Goal: Task Accomplishment & Management: Use online tool/utility

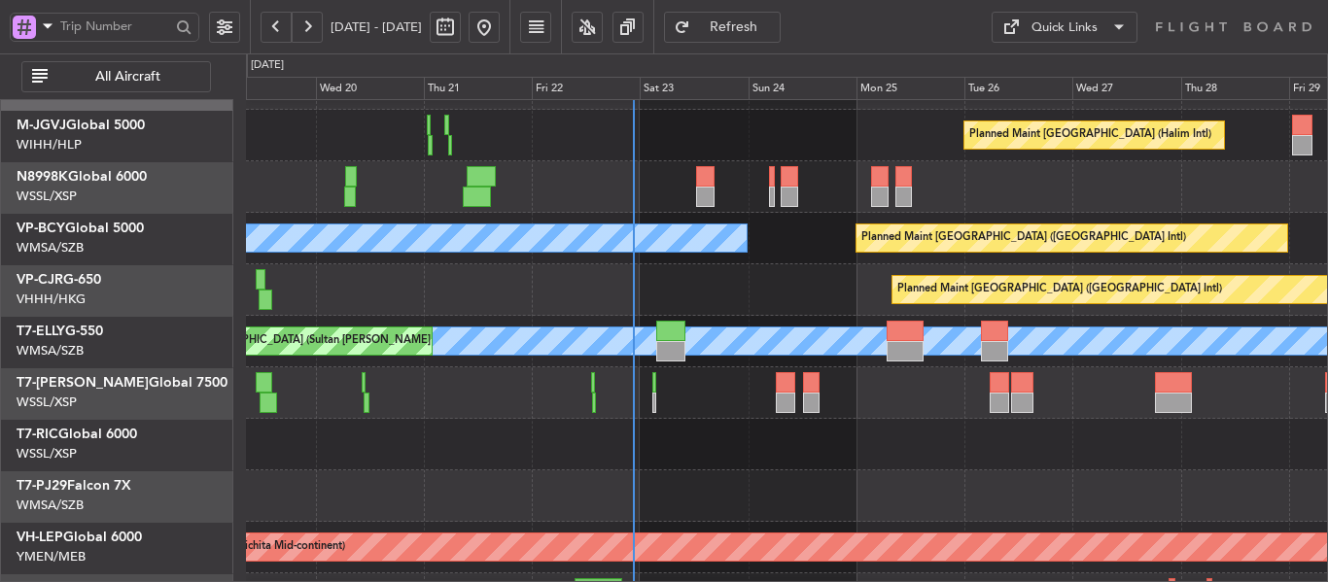
scroll to position [43, 0]
click at [744, 407] on div "Planned Maint [GEOGRAPHIC_DATA] (Seletar)" at bounding box center [786, 393] width 1081 height 52
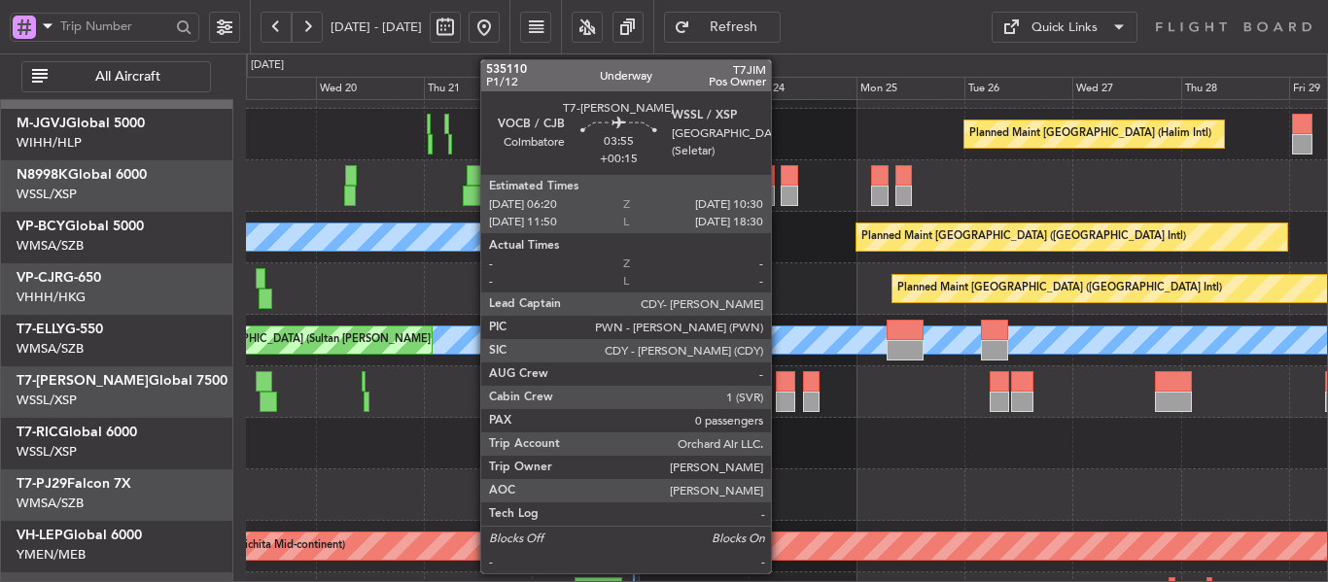
click at [780, 397] on div at bounding box center [785, 402] width 19 height 20
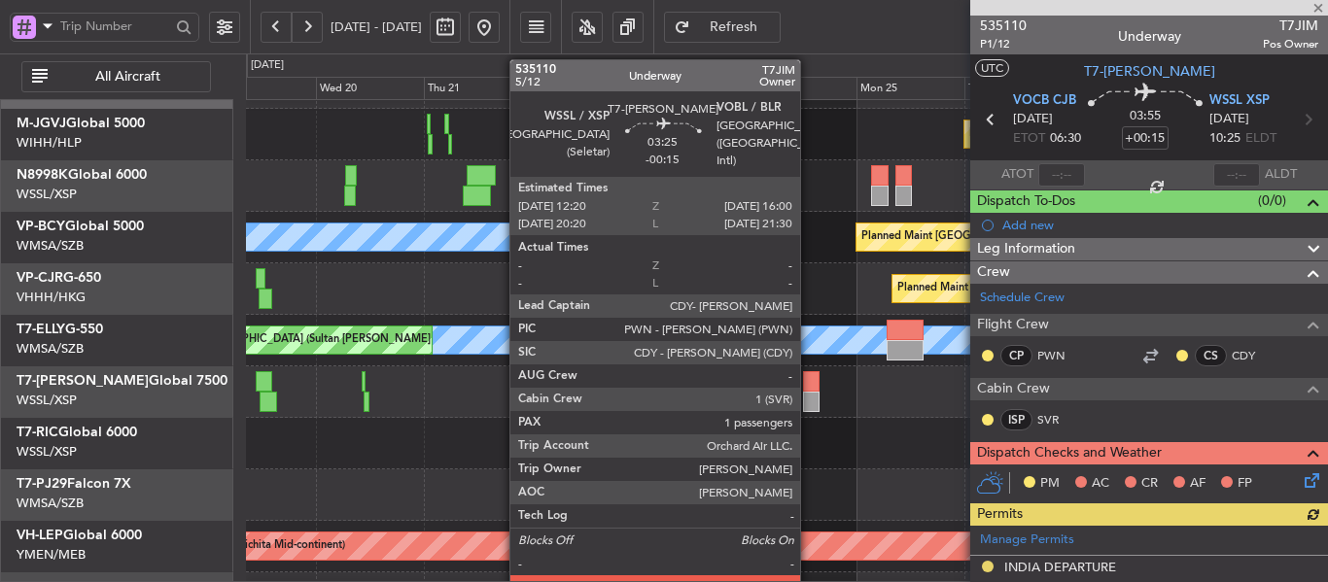
click at [931, 426] on div "Unplanned Maint [GEOGRAPHIC_DATA] (Seletar)" at bounding box center [786, 444] width 1081 height 52
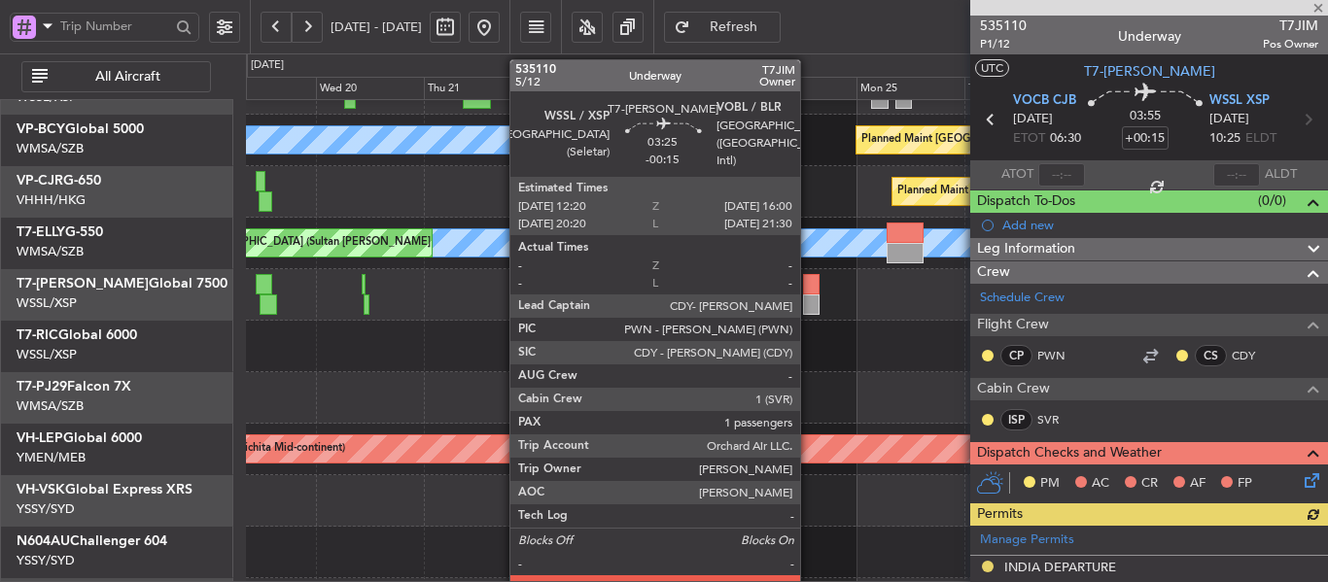
click at [883, 393] on div at bounding box center [786, 398] width 1081 height 52
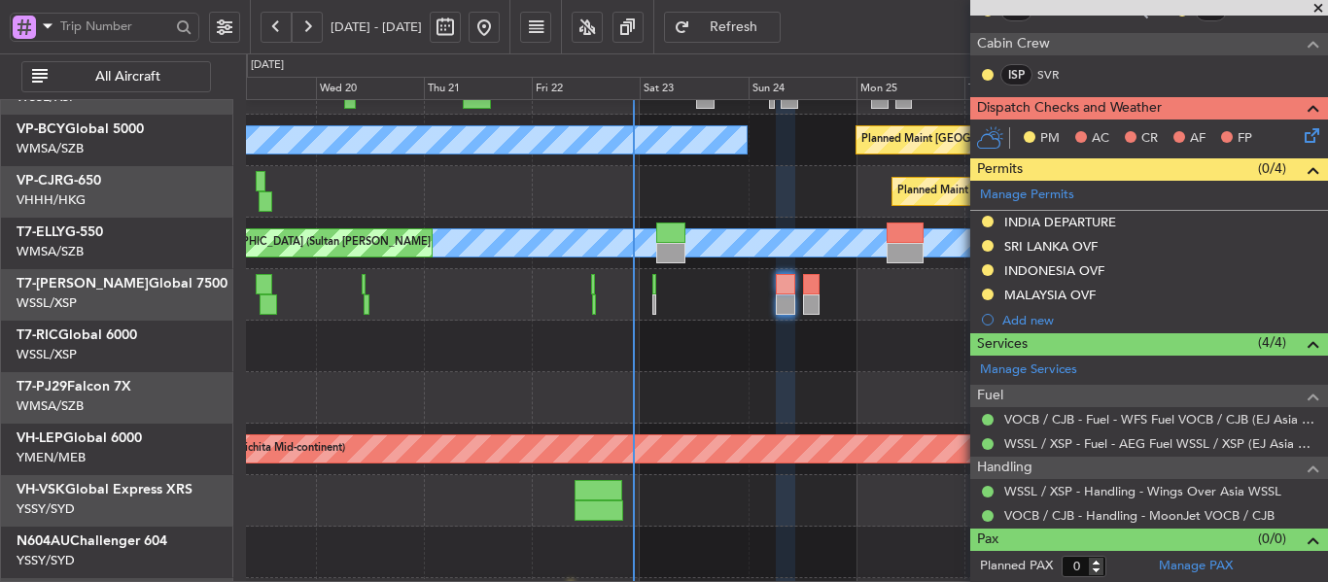
scroll to position [43, 0]
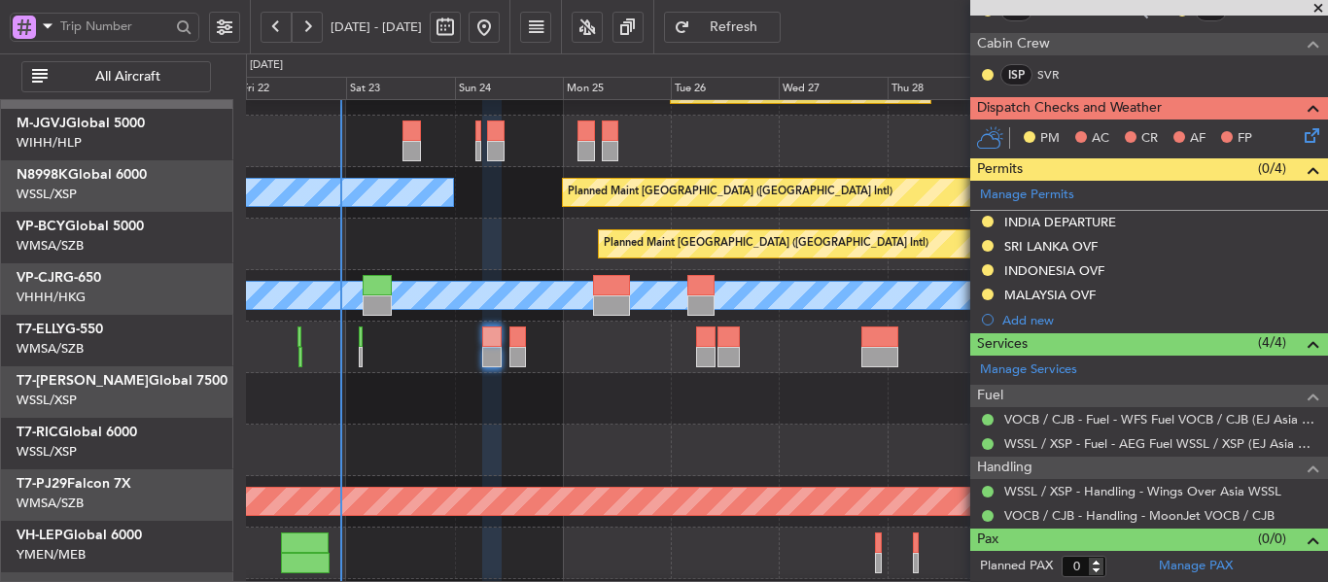
click at [454, 369] on div at bounding box center [786, 348] width 1081 height 52
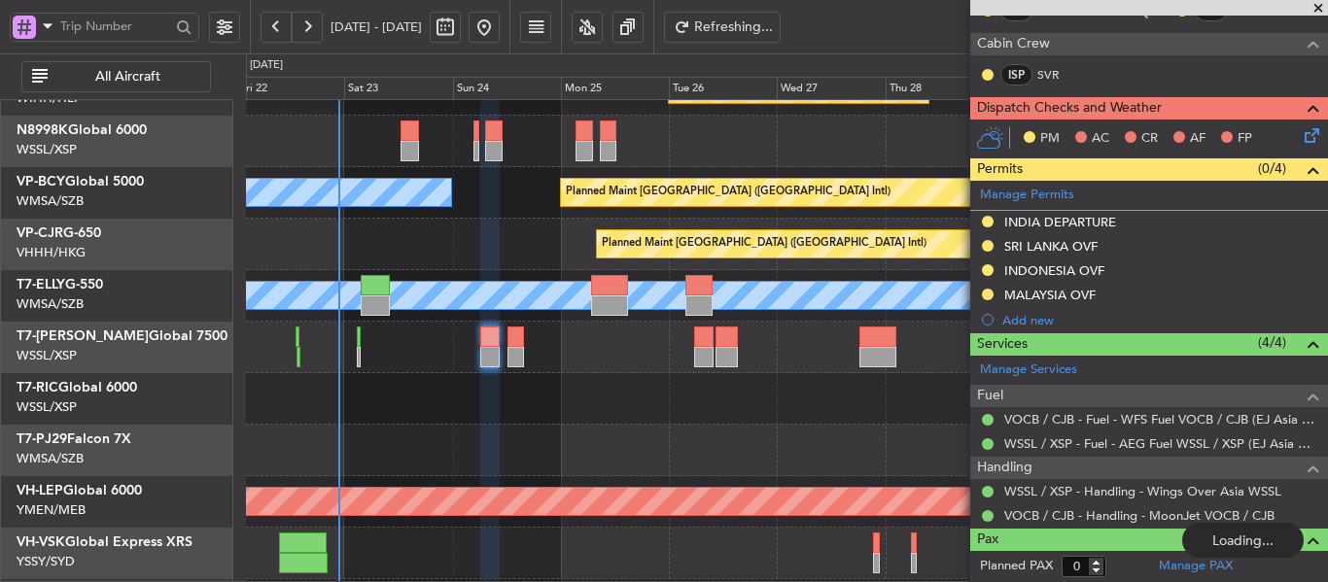
click at [1321, 5] on span at bounding box center [1317, 8] width 19 height 17
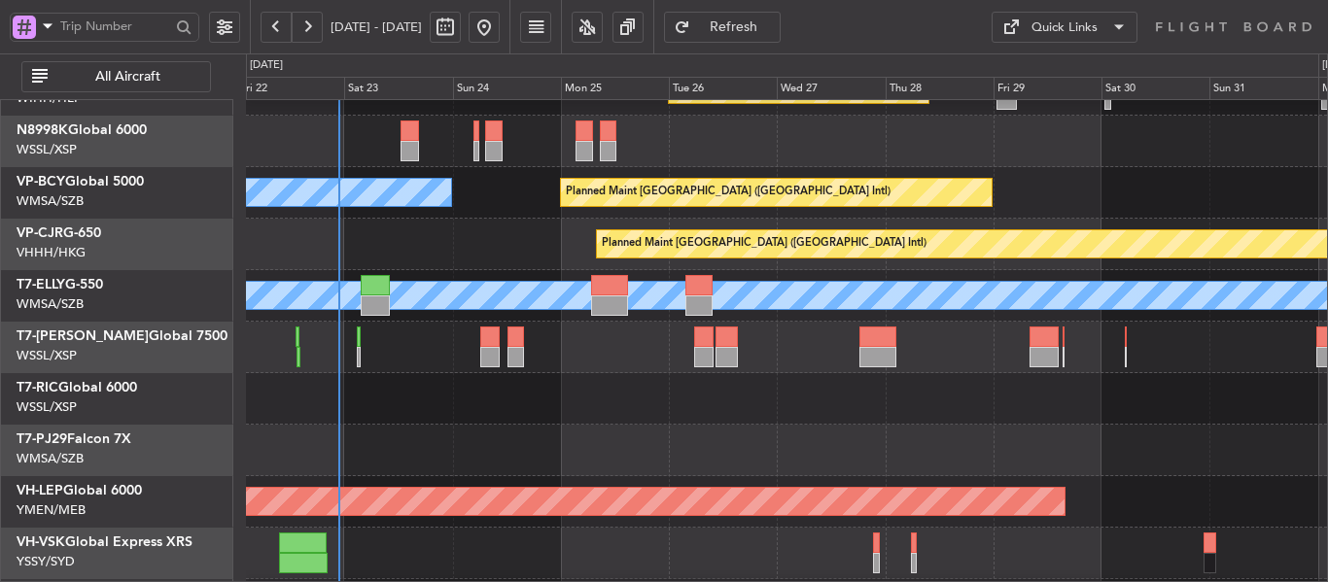
scroll to position [0, 0]
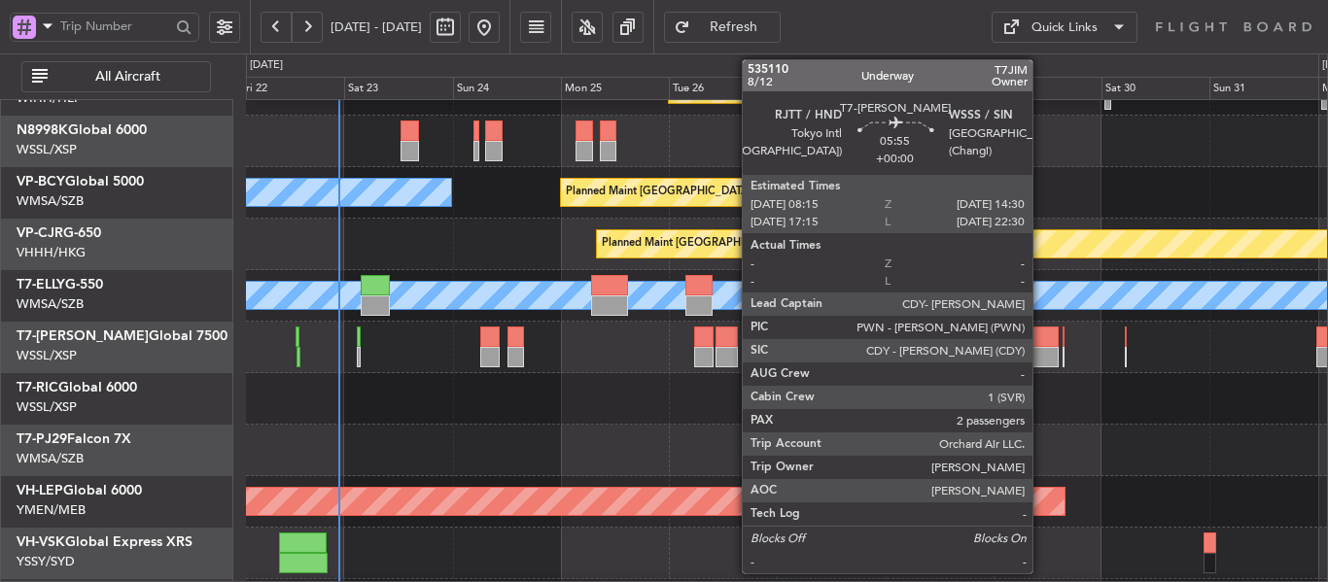
click at [1041, 343] on div at bounding box center [1043, 337] width 28 height 20
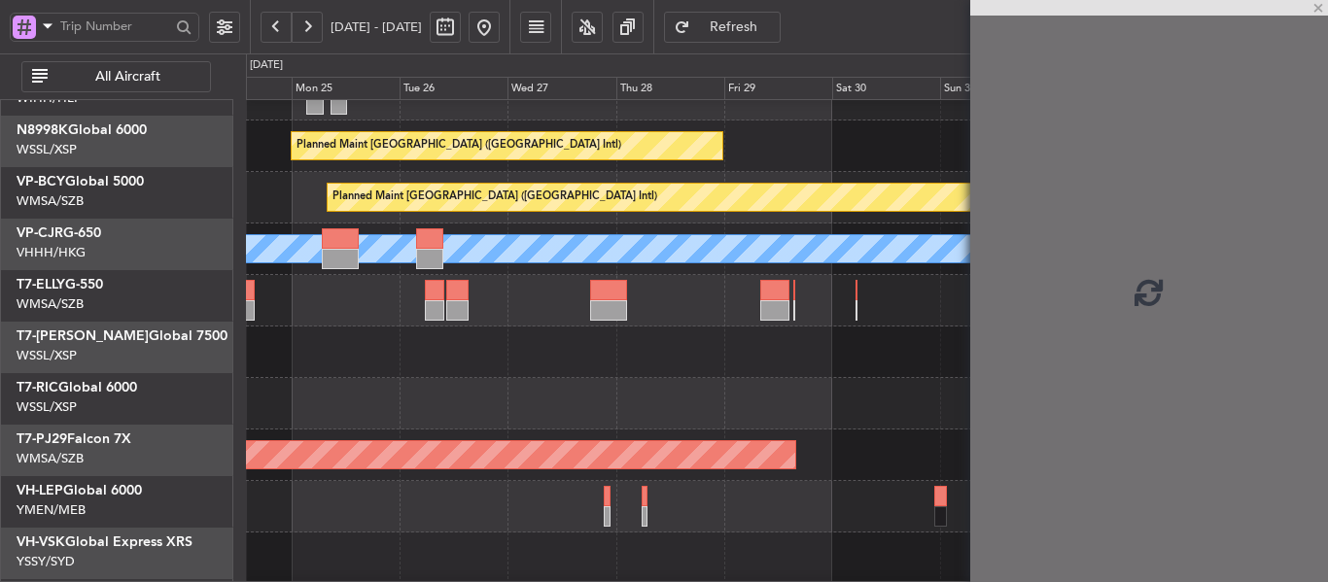
scroll to position [141, 0]
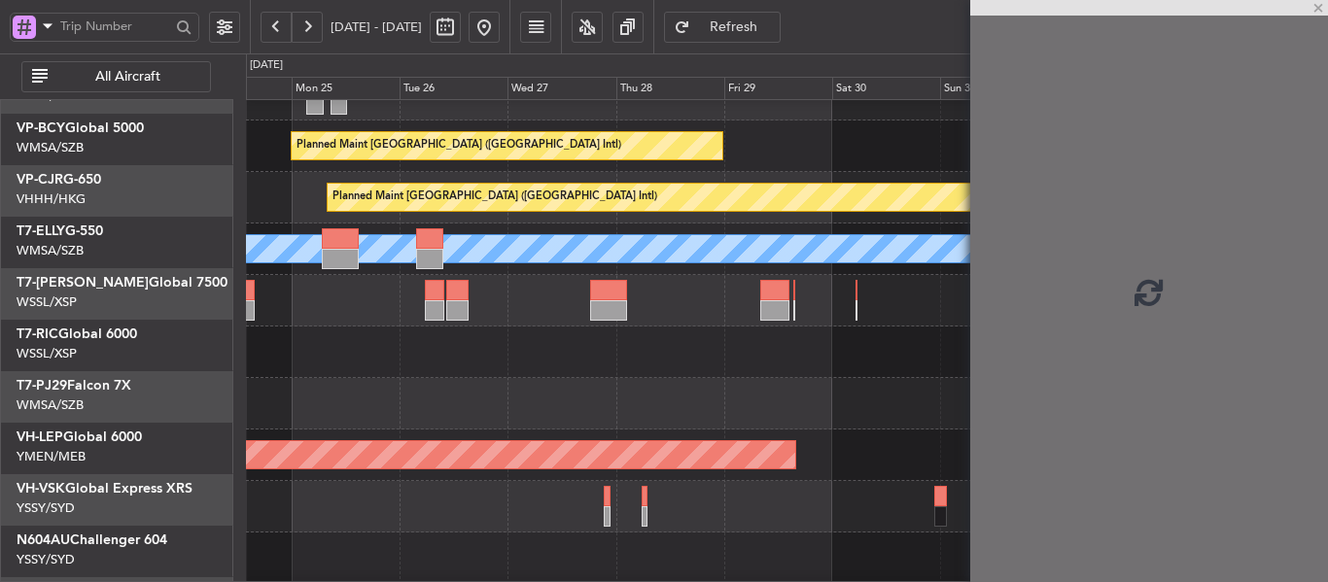
click at [436, 339] on div at bounding box center [786, 353] width 1081 height 52
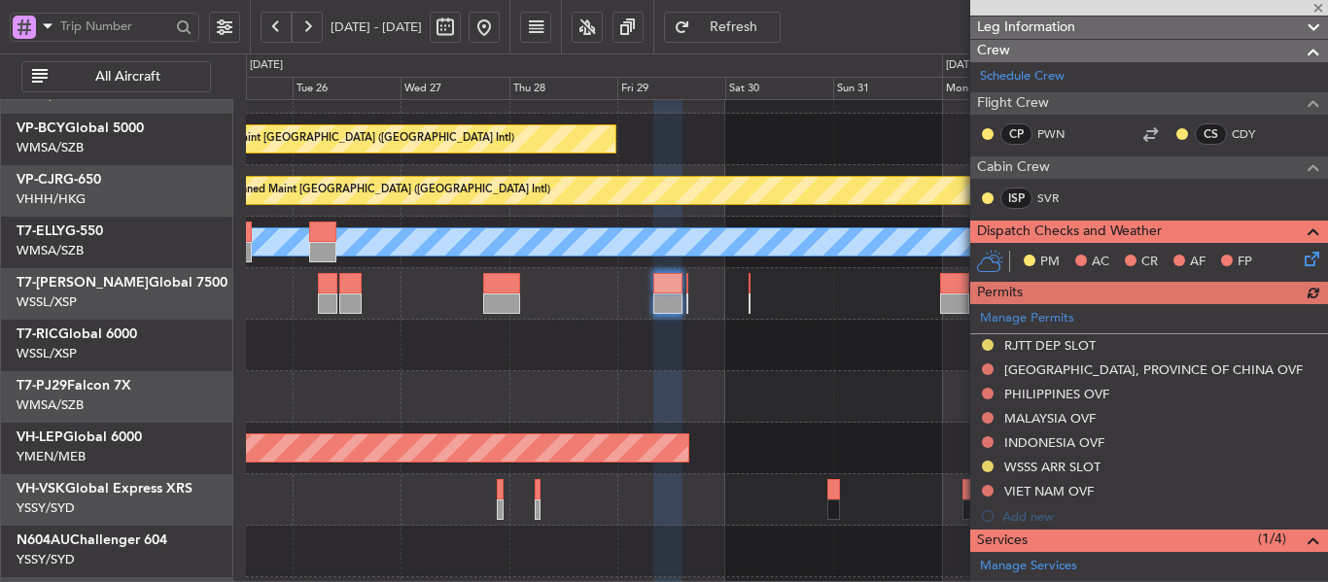
scroll to position [292, 0]
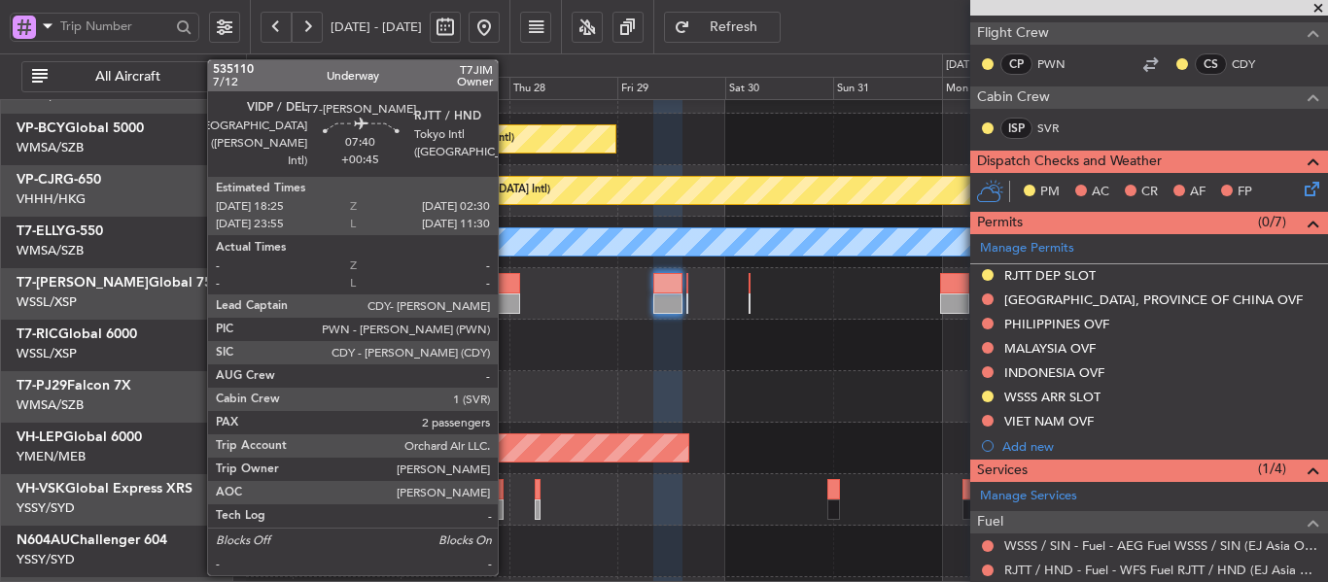
click at [506, 285] on div at bounding box center [501, 283] width 37 height 20
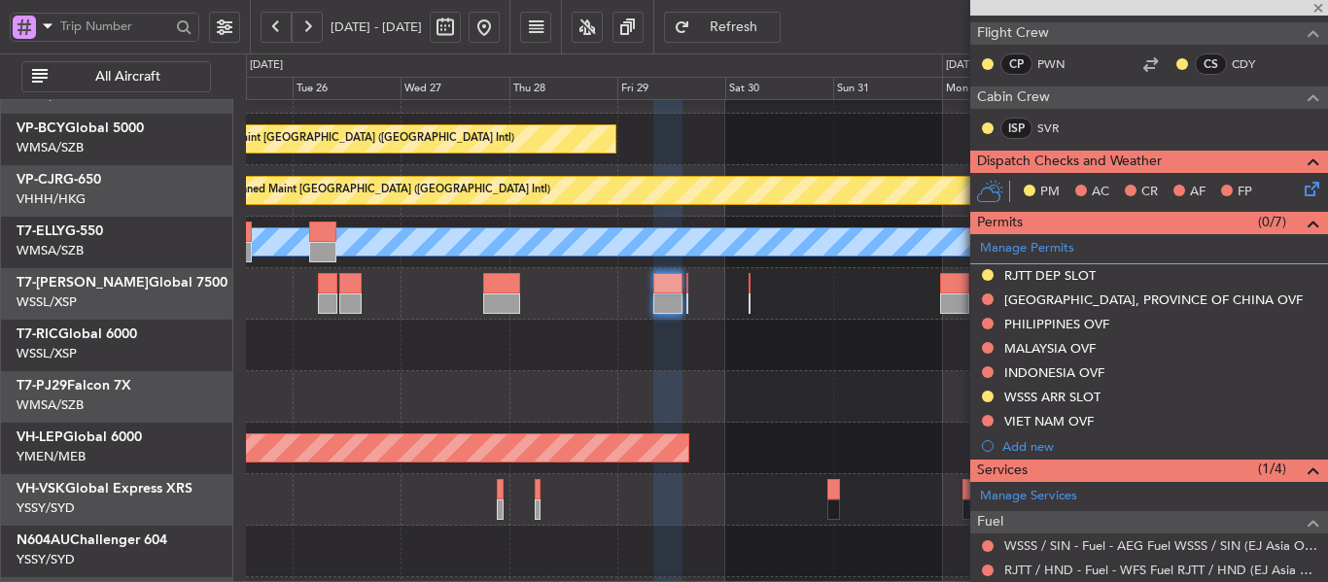
type input "+00:45"
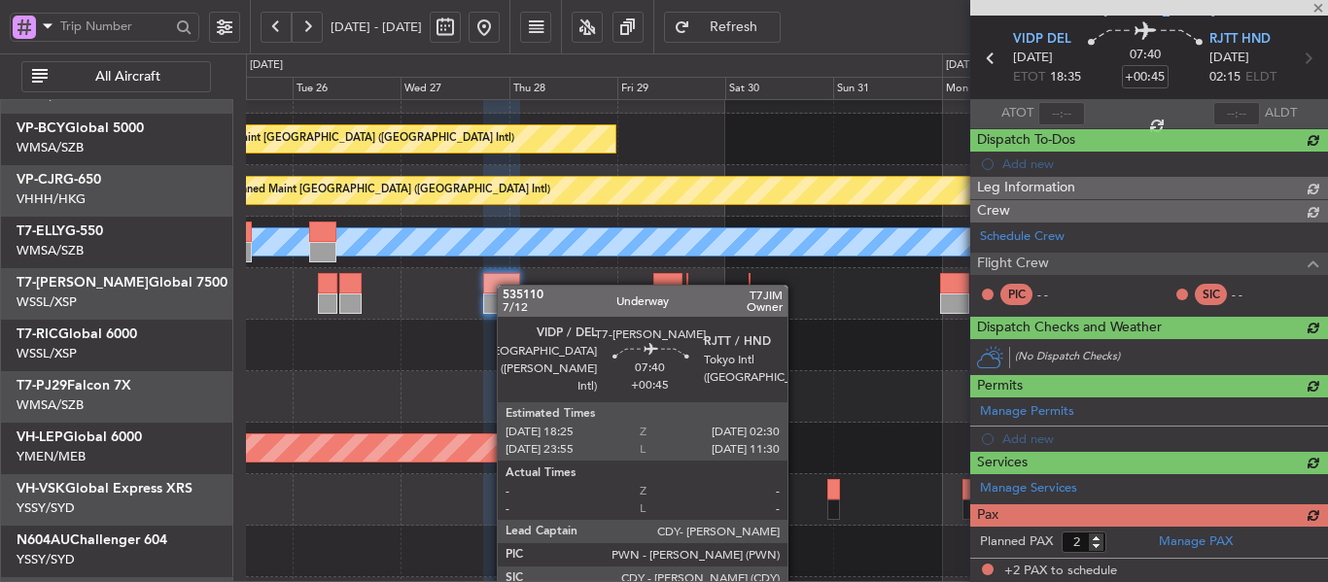
scroll to position [364, 0]
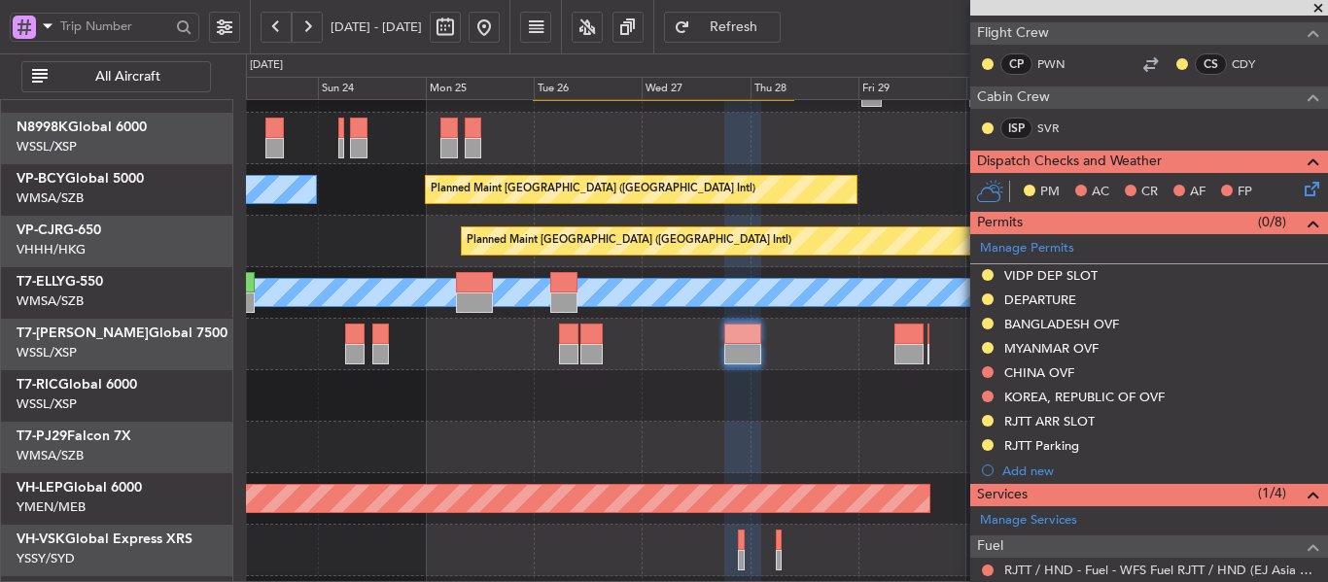
click at [835, 429] on div at bounding box center [786, 448] width 1081 height 52
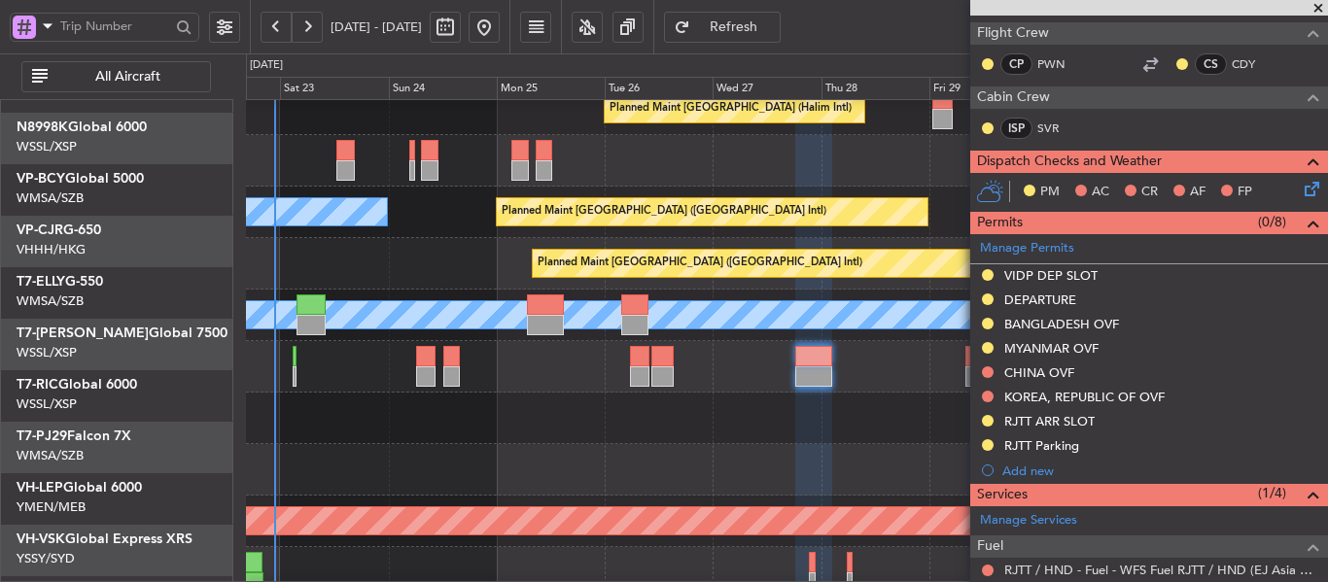
scroll to position [68, 0]
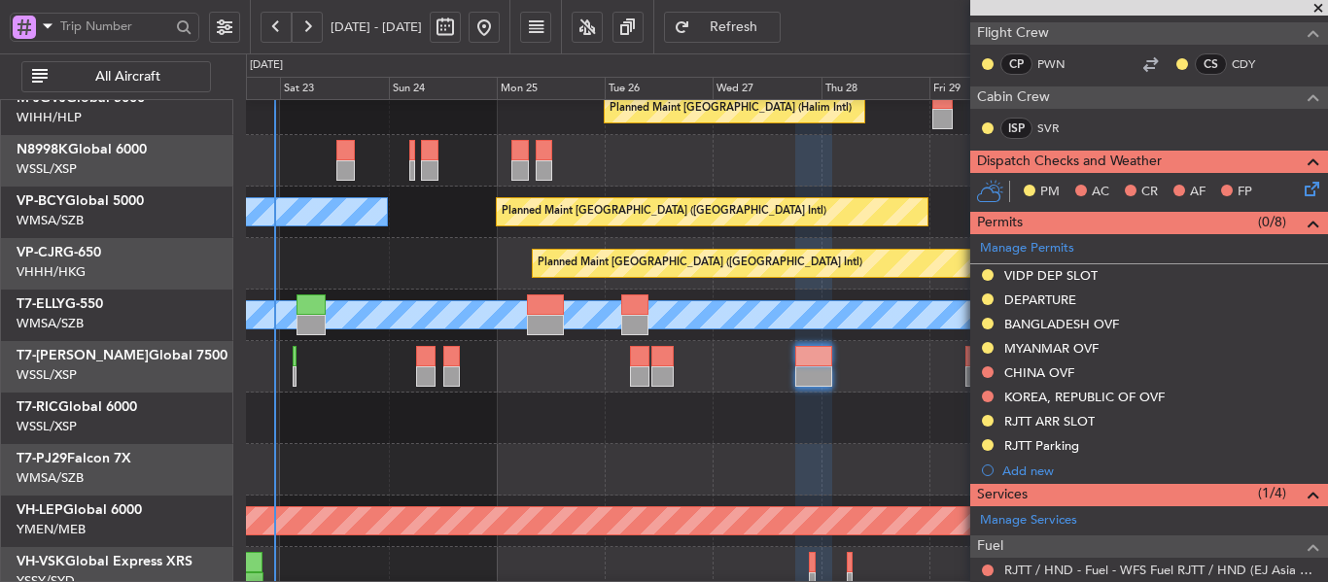
click at [740, 445] on div at bounding box center [786, 470] width 1081 height 52
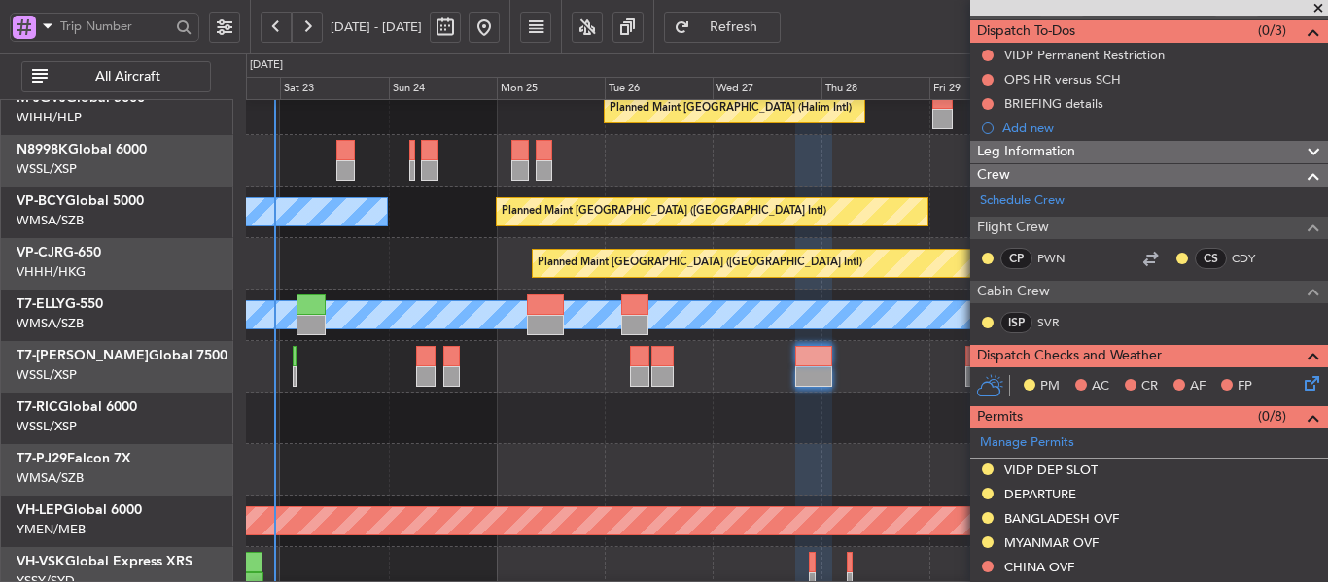
scroll to position [73, 0]
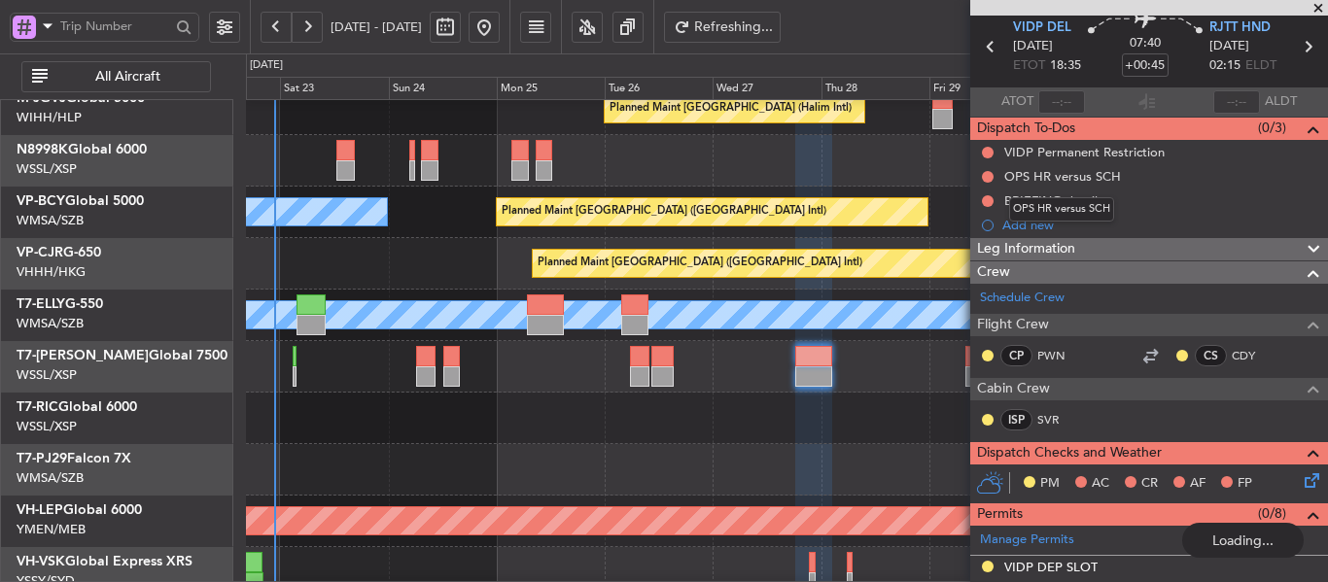
click at [1088, 198] on div "OPS HR versus SCH" at bounding box center [1061, 209] width 105 height 24
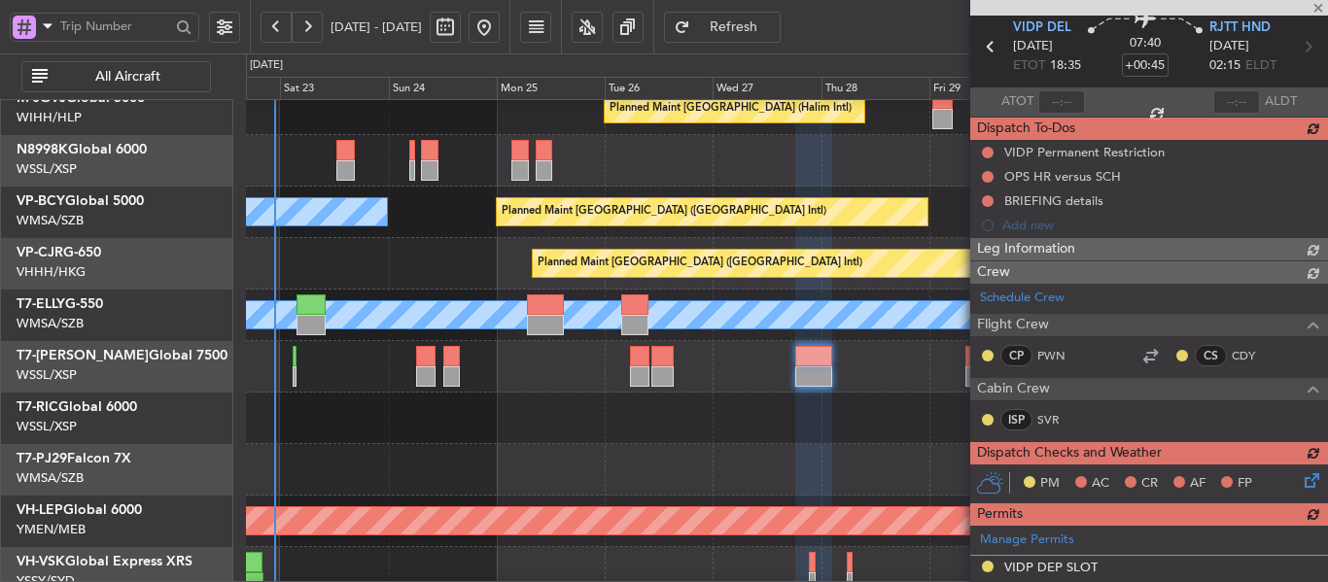
click at [1092, 199] on div "VIDP Permanent Restriction OPS HR versus SCH BRIEFING details Add new" at bounding box center [1149, 188] width 358 height 97
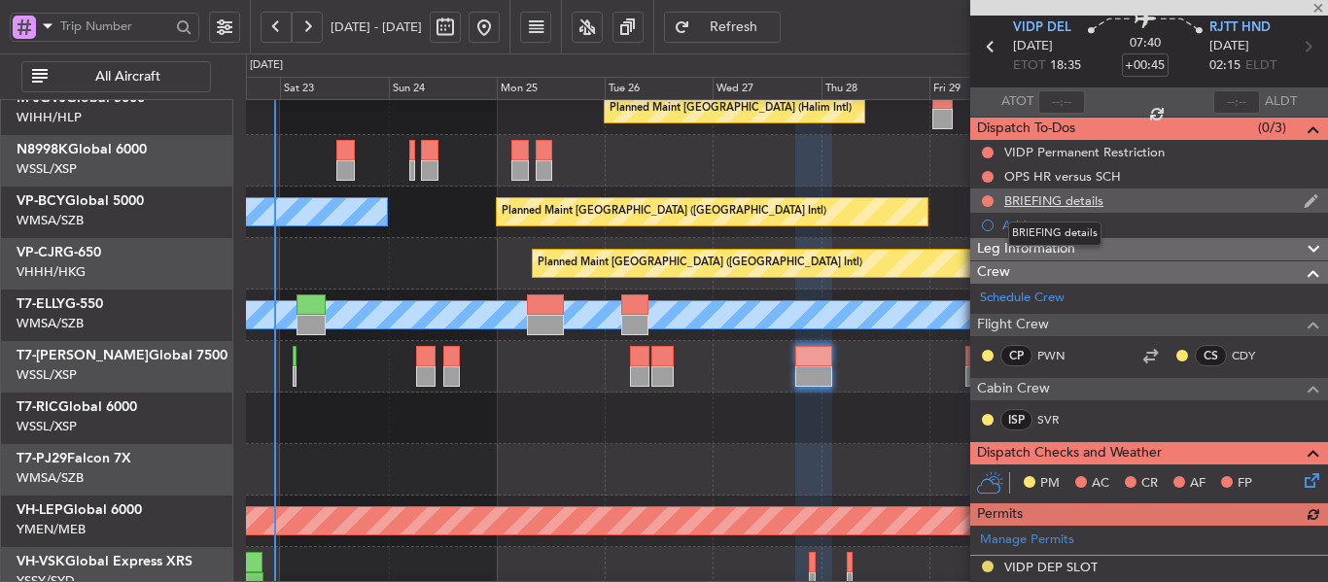
click at [1082, 200] on div "BRIEFING details" at bounding box center [1053, 200] width 99 height 17
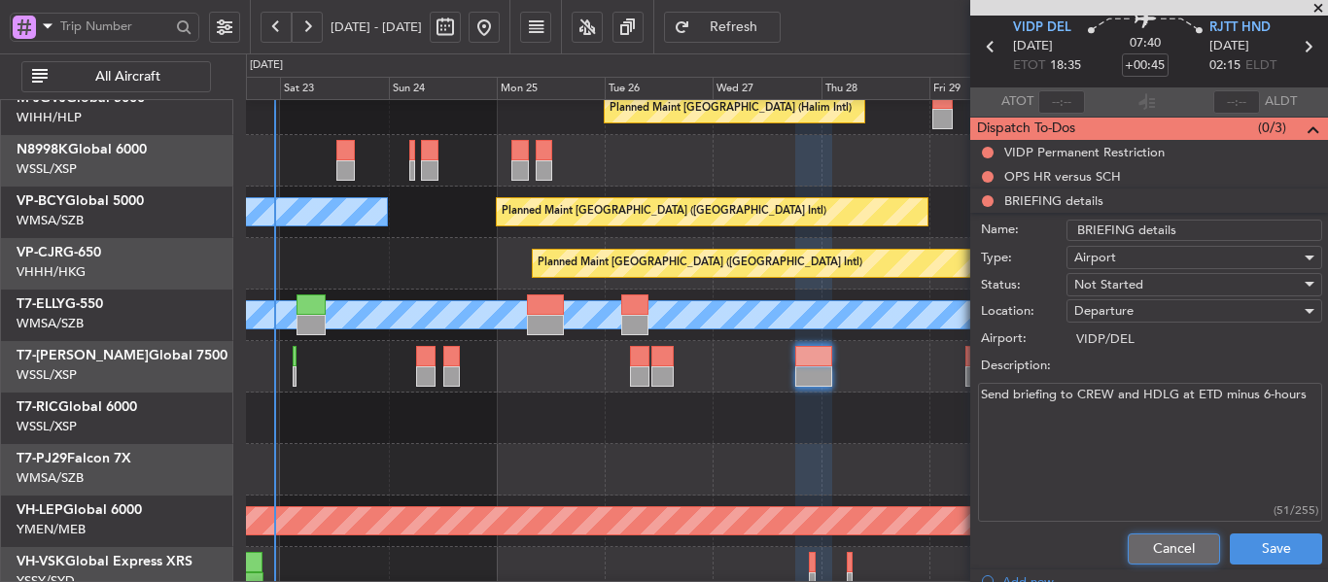
click at [1147, 550] on button "Cancel" at bounding box center [1173, 549] width 92 height 31
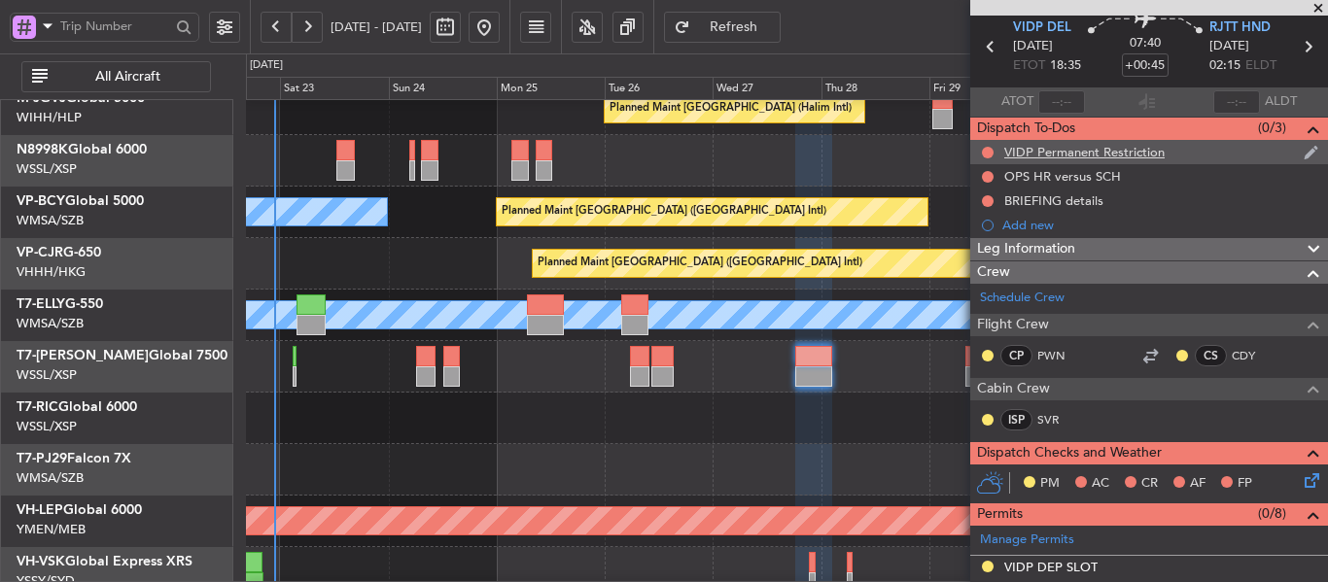
click at [1051, 156] on div "VIDP Permanent Restriction" at bounding box center [1084, 152] width 160 height 17
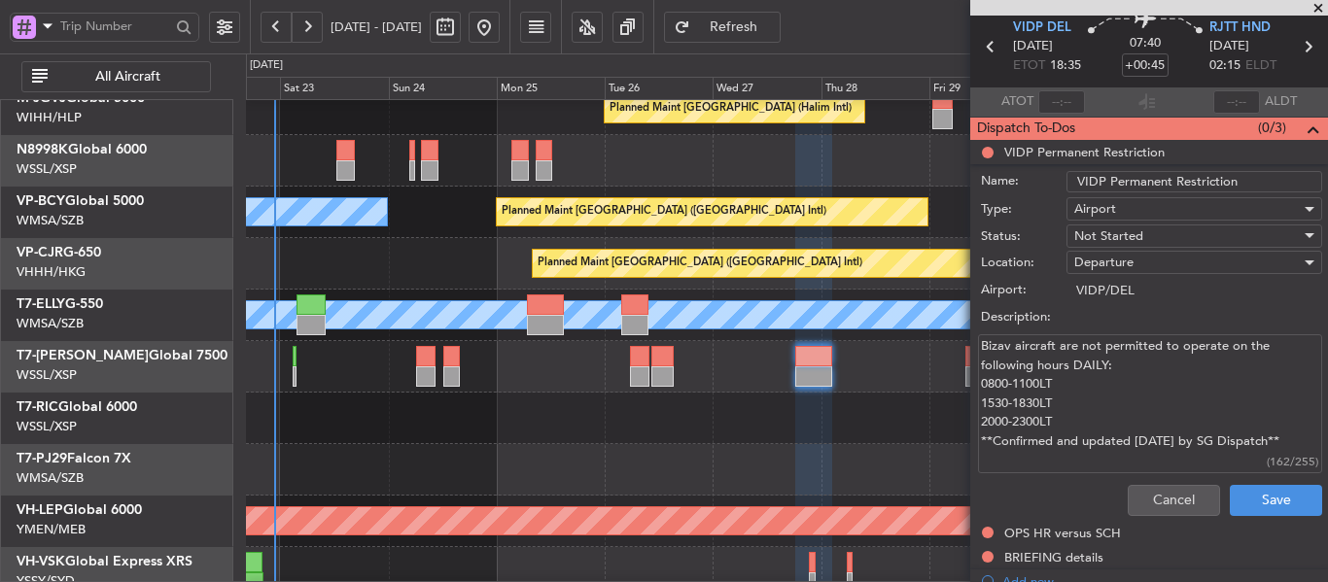
scroll to position [0, 0]
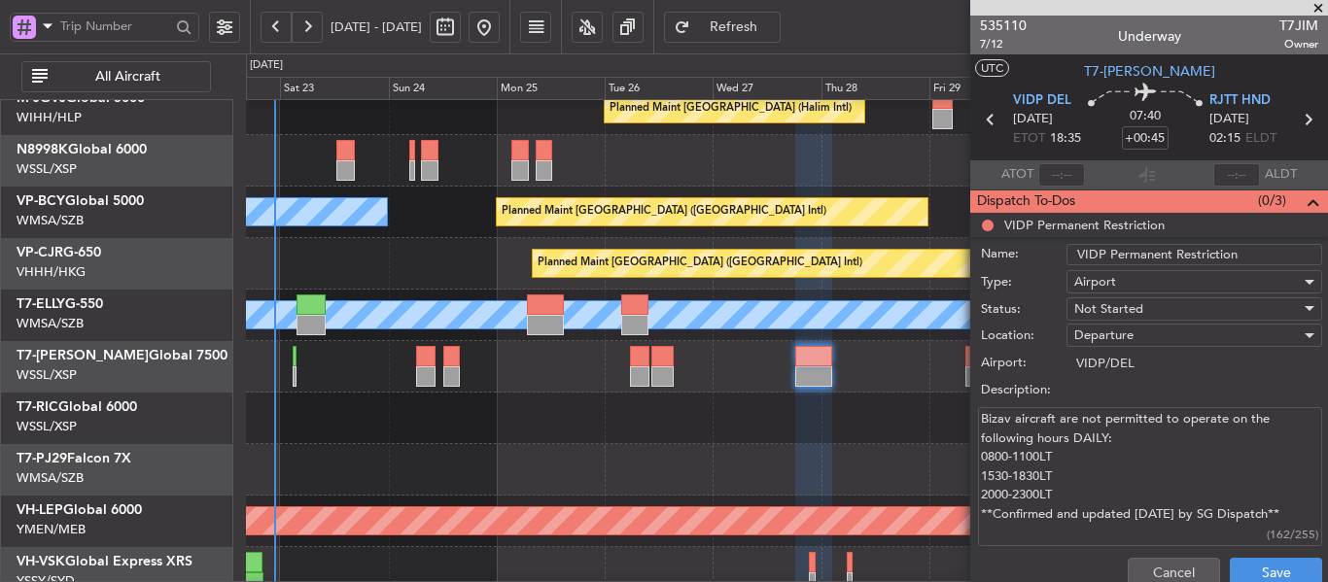
click at [1317, 4] on span at bounding box center [1317, 8] width 19 height 17
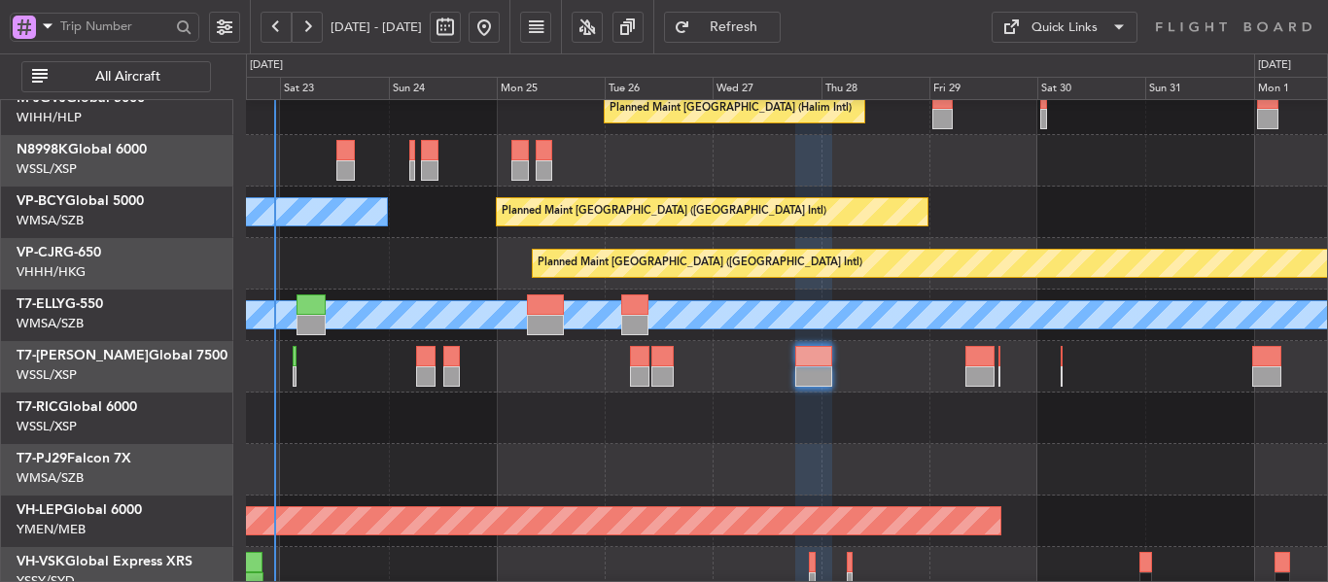
type input "0"
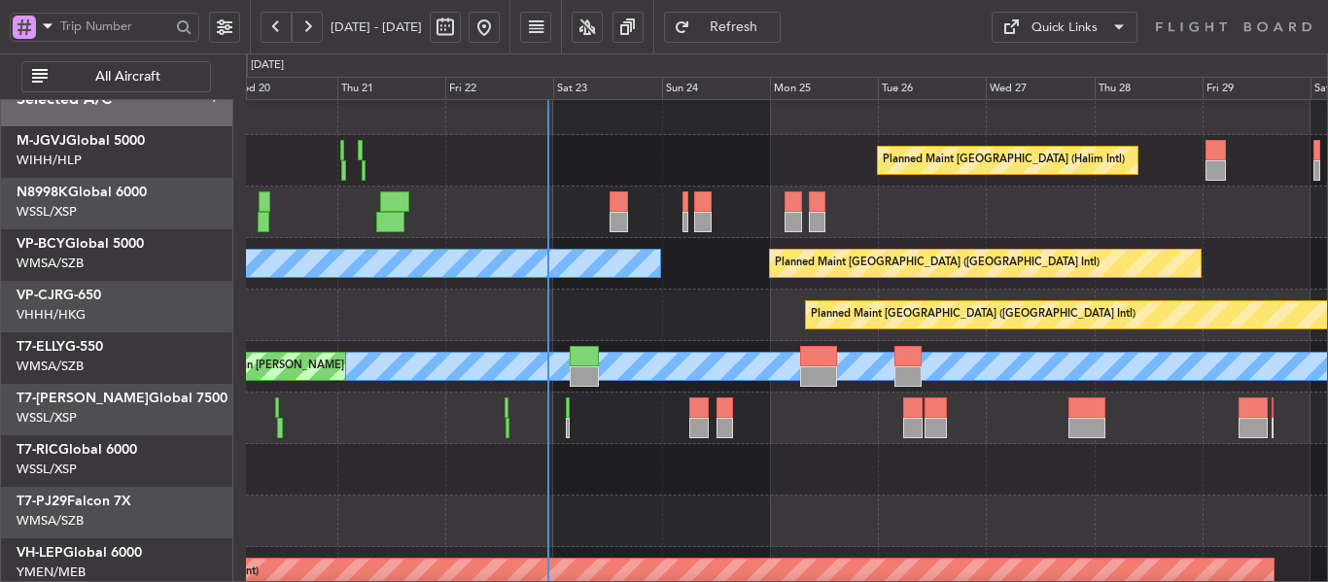
scroll to position [16, 0]
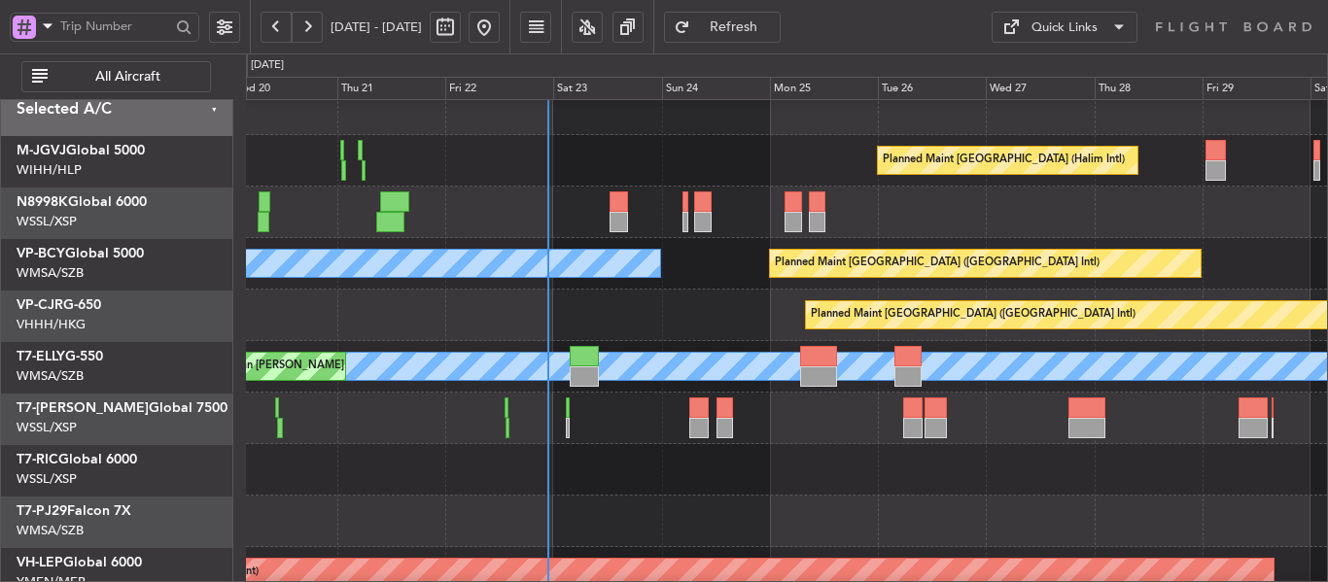
click at [711, 312] on div "Planned Maint [GEOGRAPHIC_DATA] ([GEOGRAPHIC_DATA] Intl)" at bounding box center [786, 316] width 1081 height 52
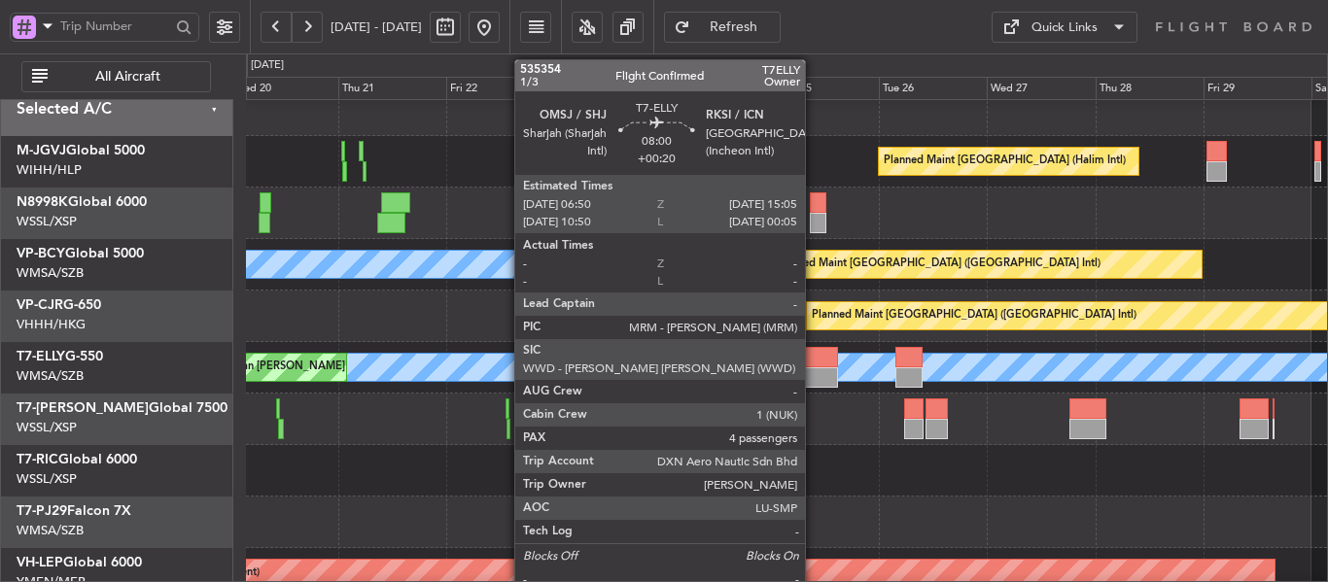
click at [814, 360] on div at bounding box center [820, 357] width 38 height 20
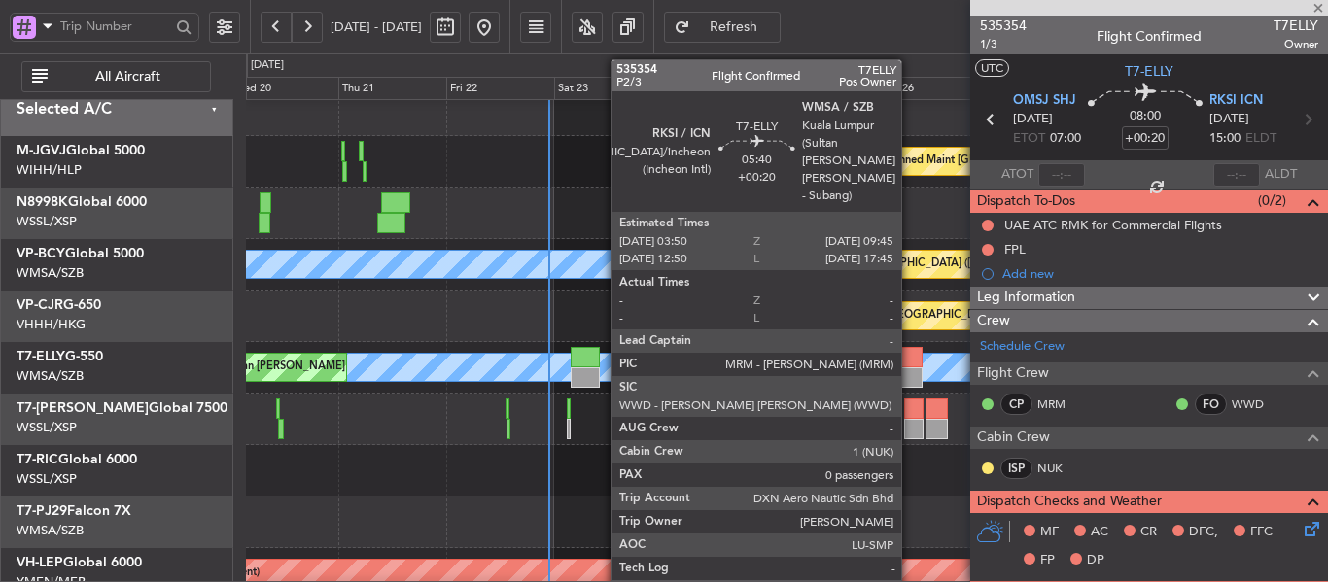
click at [910, 374] on div at bounding box center [908, 377] width 27 height 20
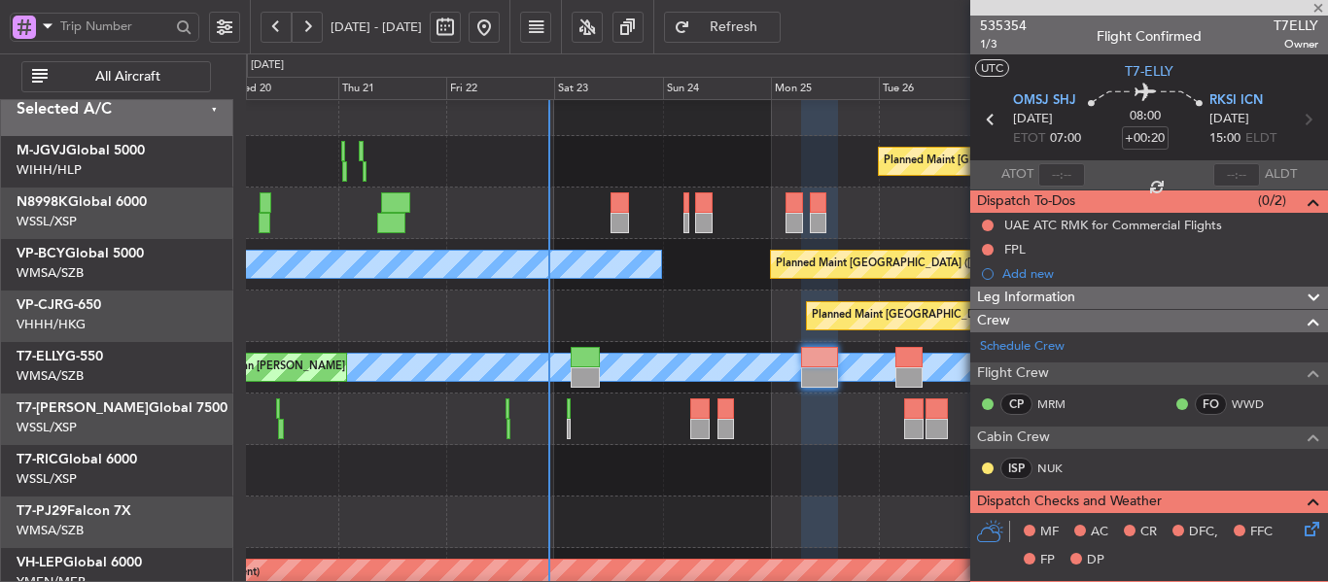
type input "0"
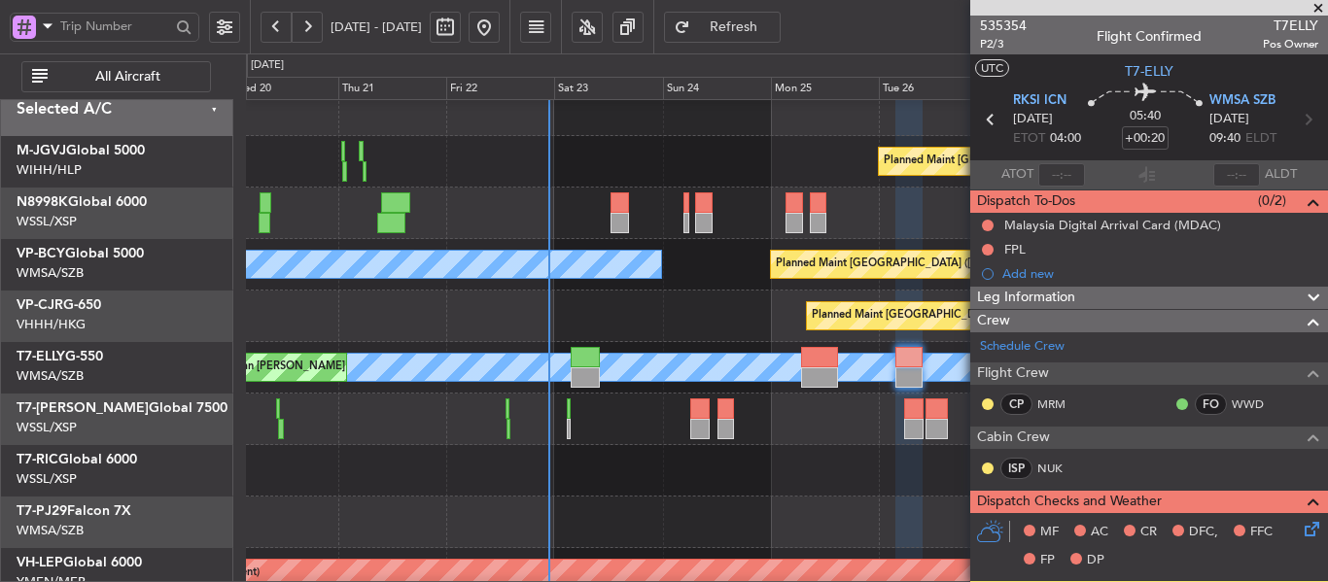
click at [1316, 7] on span at bounding box center [1317, 8] width 19 height 17
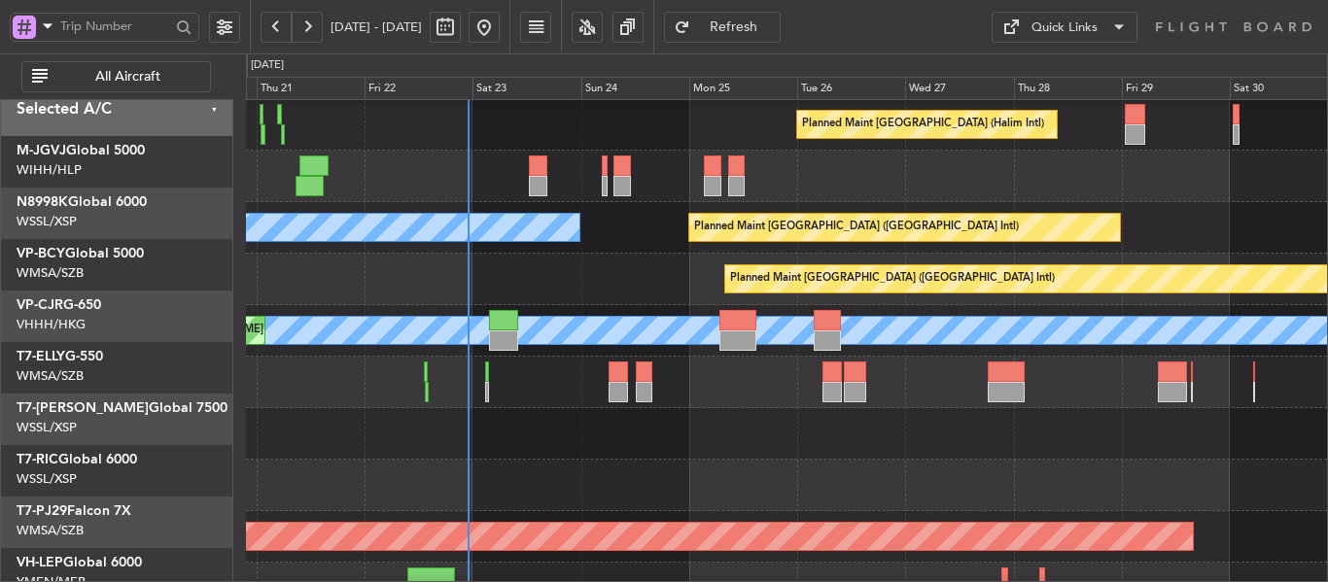
scroll to position [52, 0]
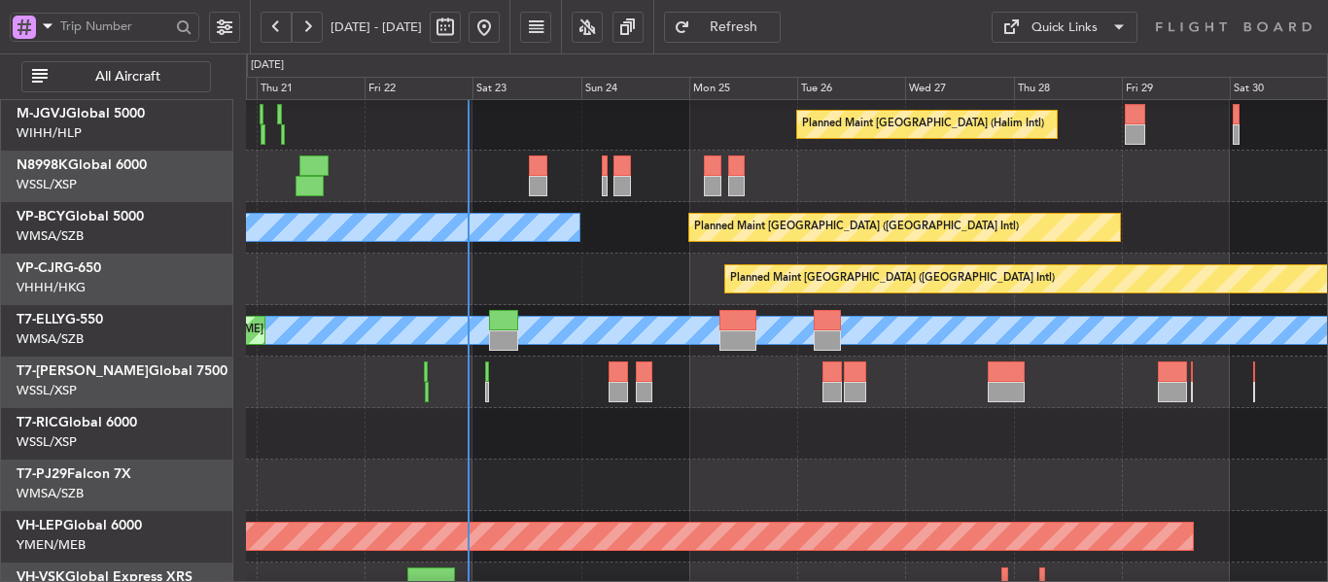
click at [764, 414] on div at bounding box center [786, 434] width 1081 height 52
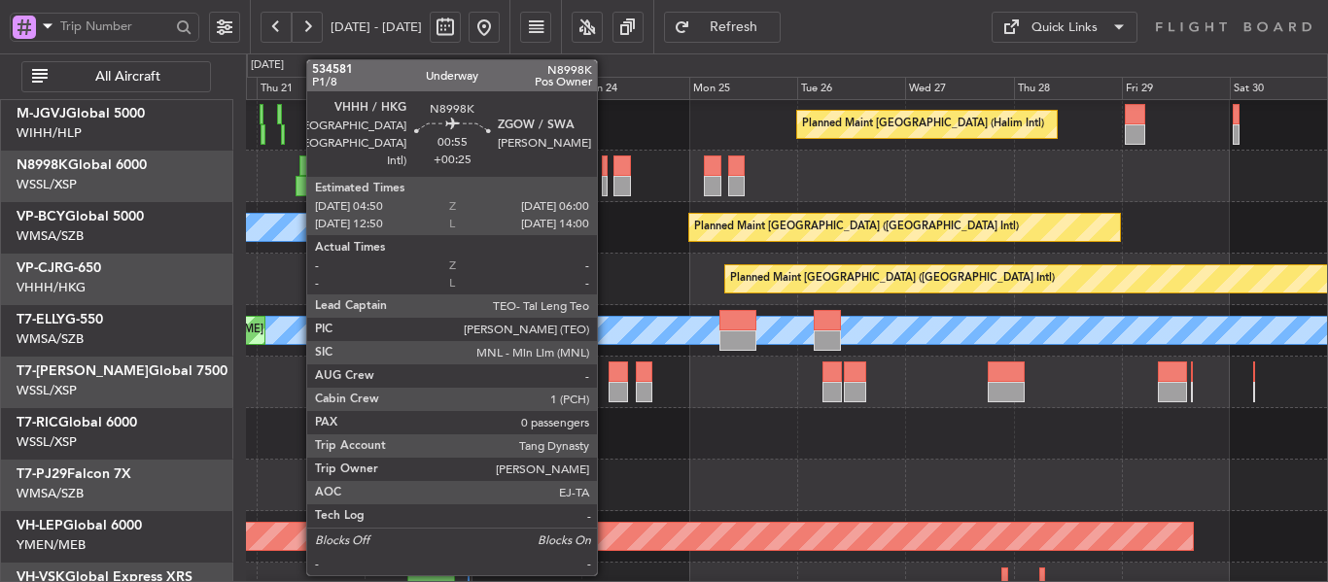
click at [606, 182] on div at bounding box center [605, 186] width 6 height 20
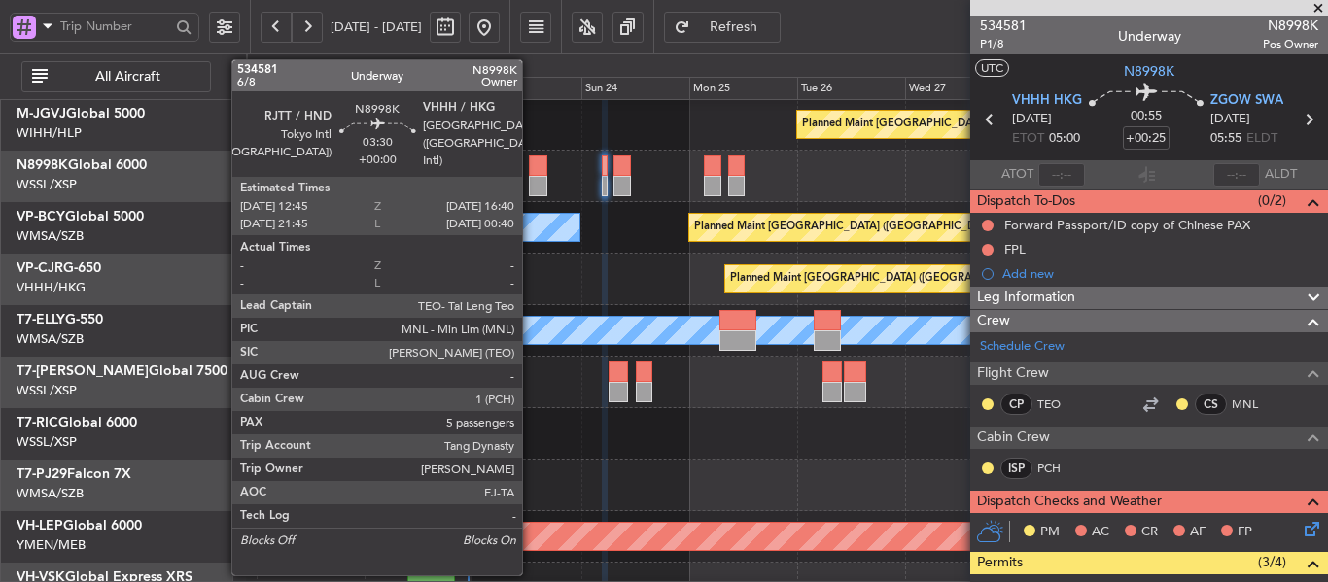
click at [530, 172] on div at bounding box center [538, 166] width 18 height 20
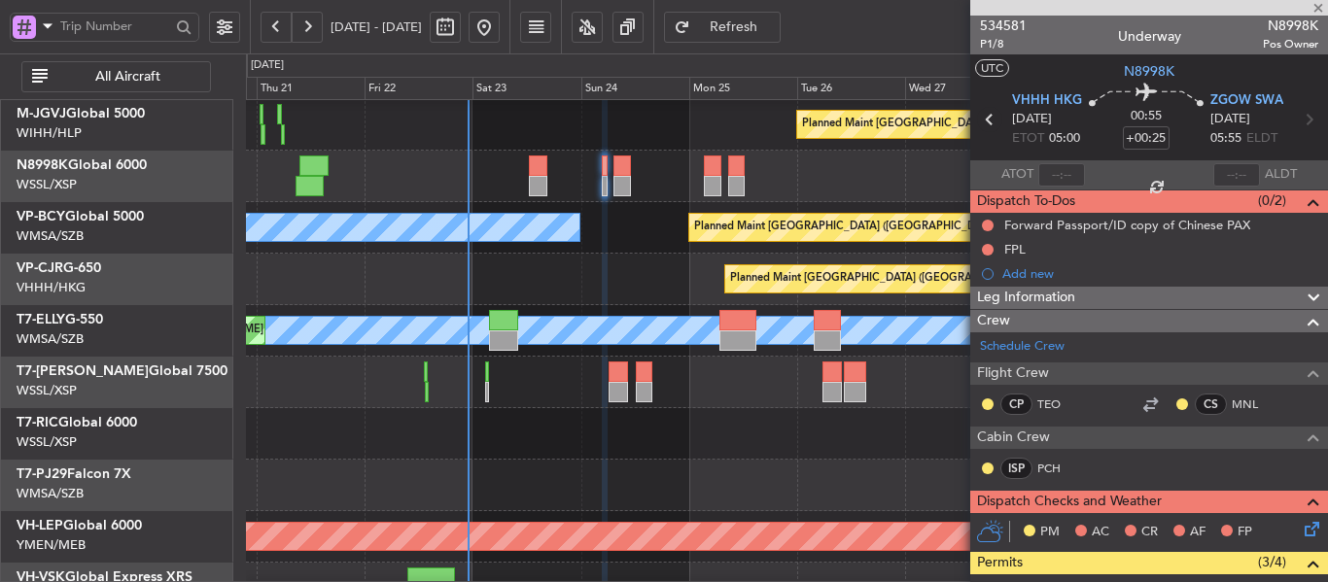
type input "5"
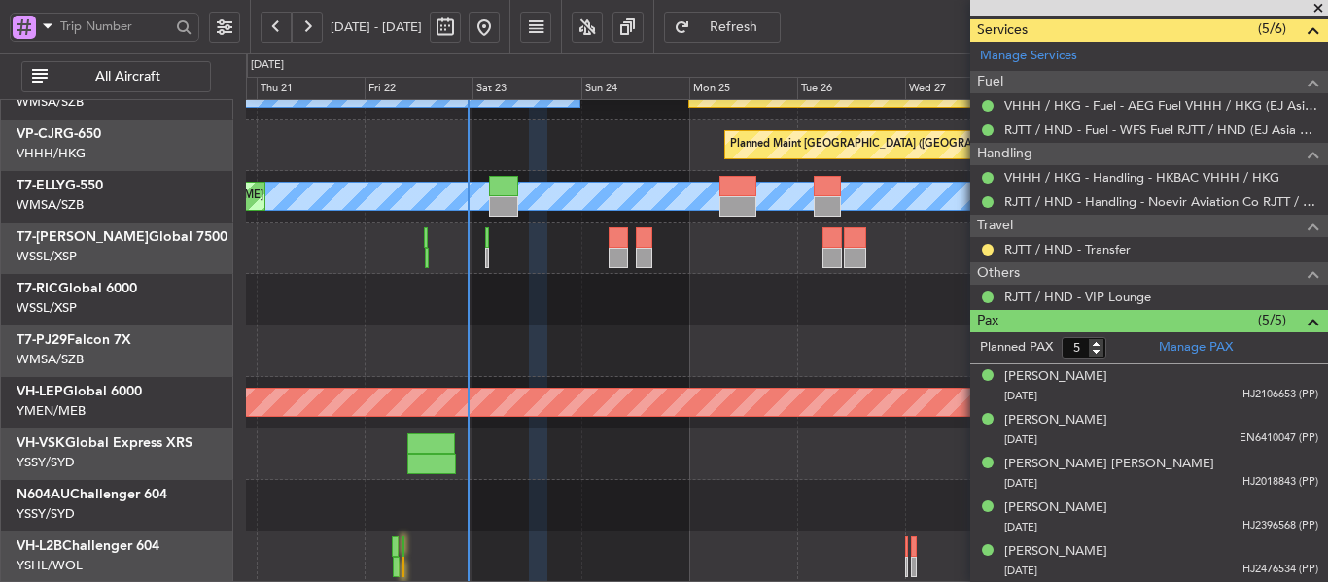
scroll to position [0, 0]
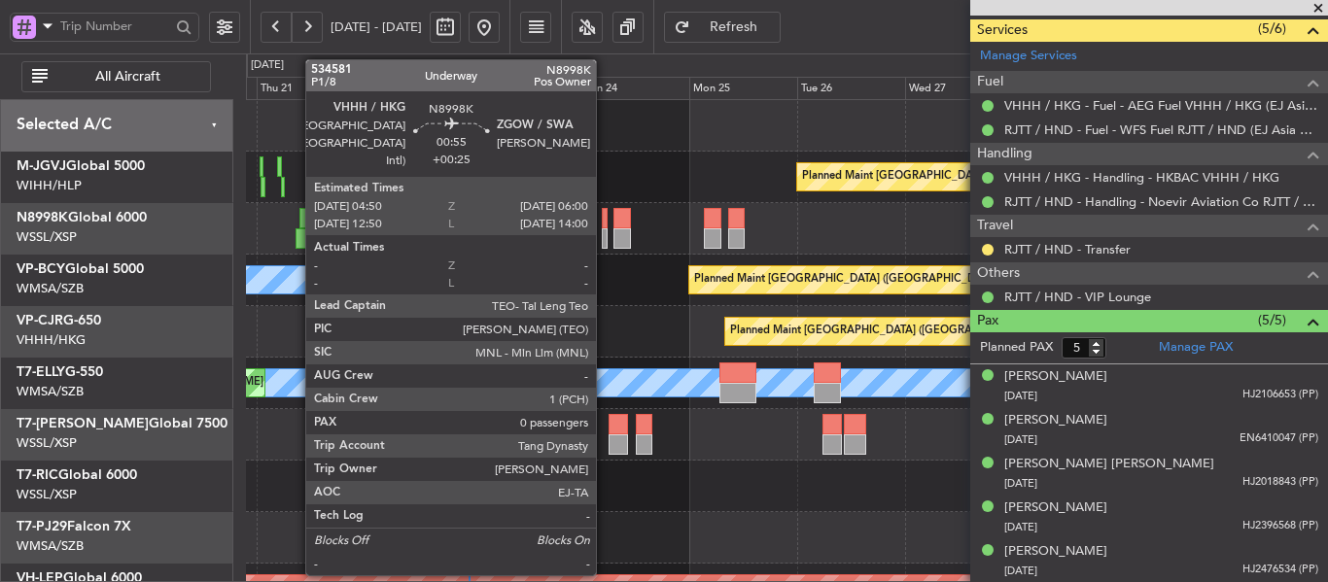
click at [605, 231] on div at bounding box center [605, 238] width 6 height 20
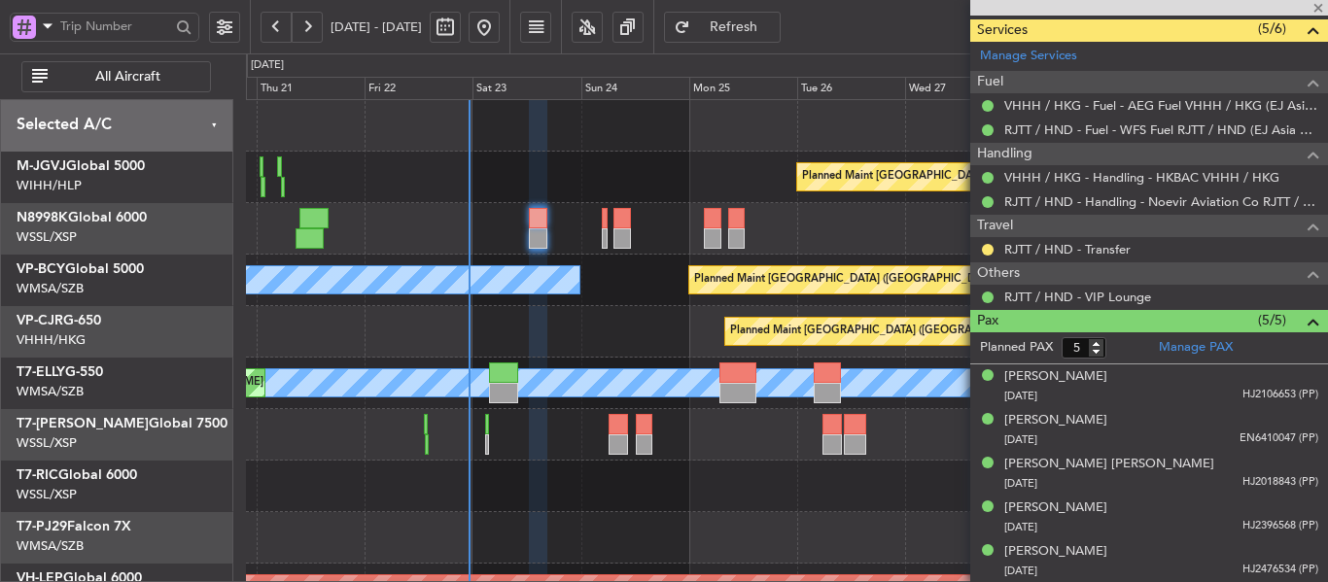
type input "+00:25"
type input "0"
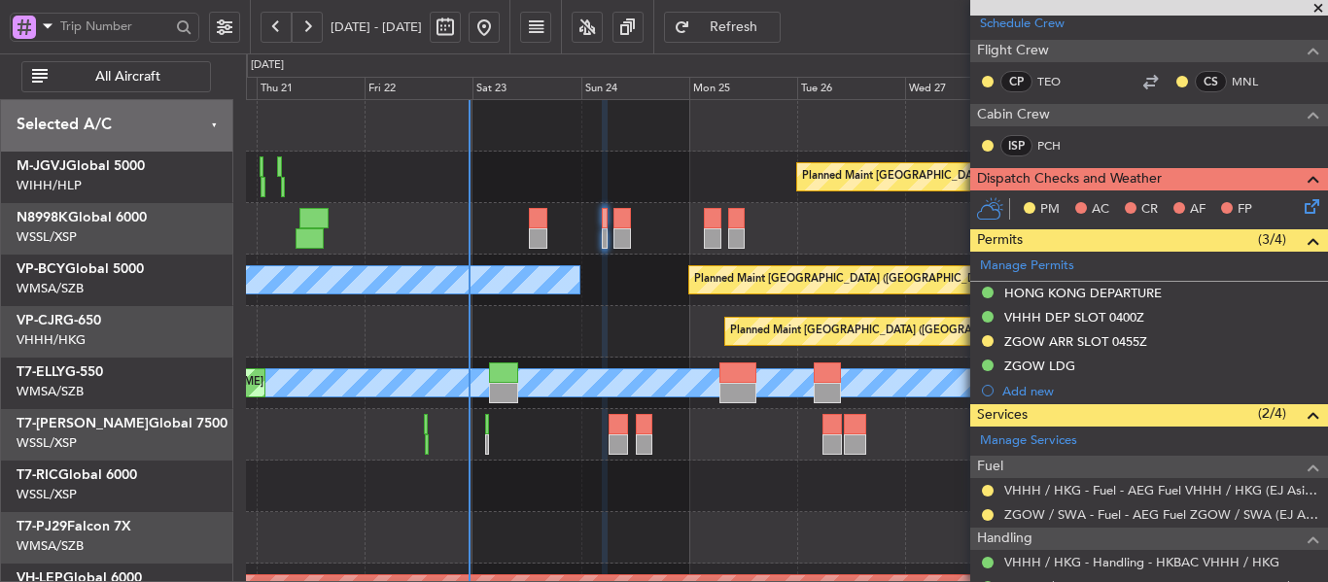
scroll to position [296, 0]
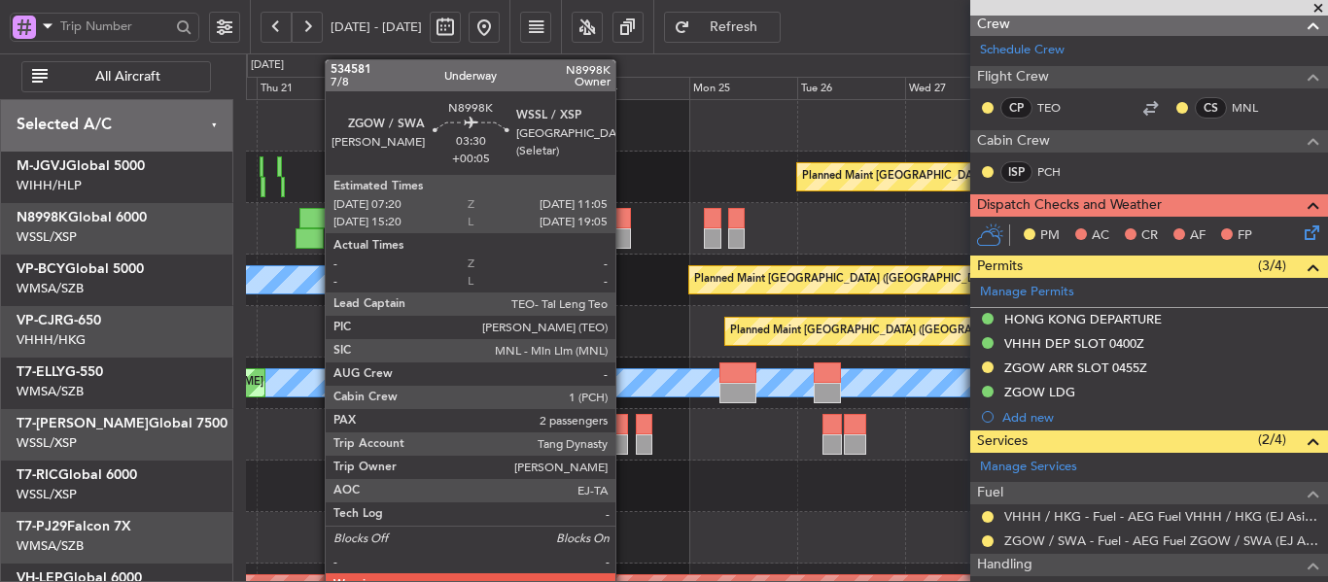
click at [624, 222] on div at bounding box center [621, 218] width 17 height 20
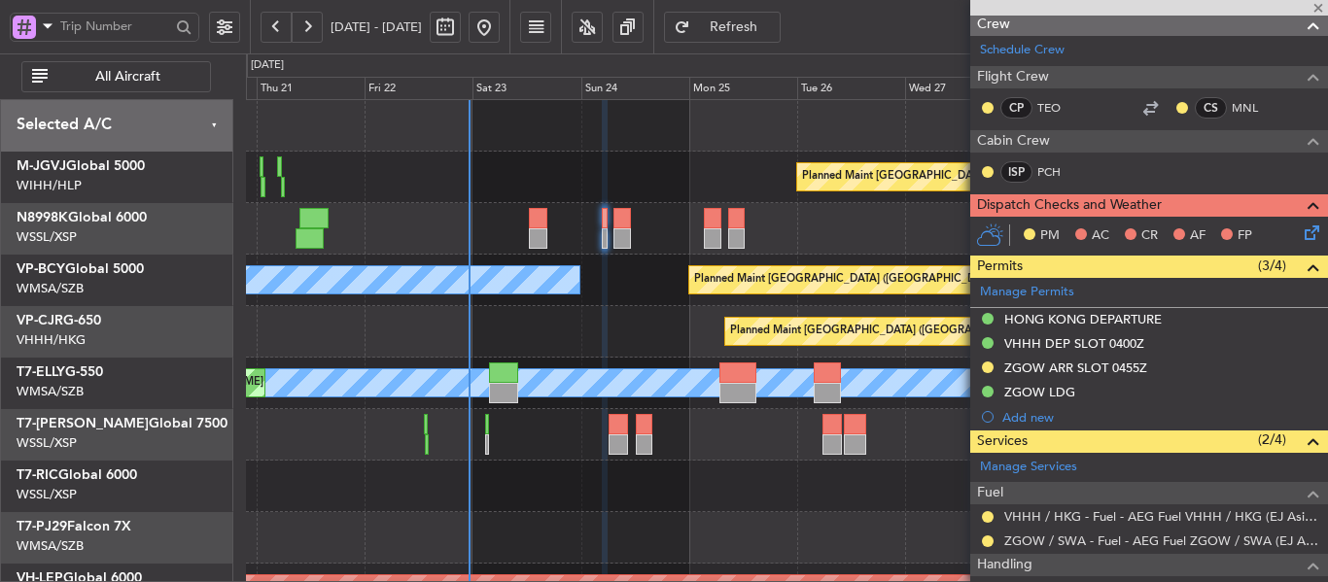
type input "+00:05"
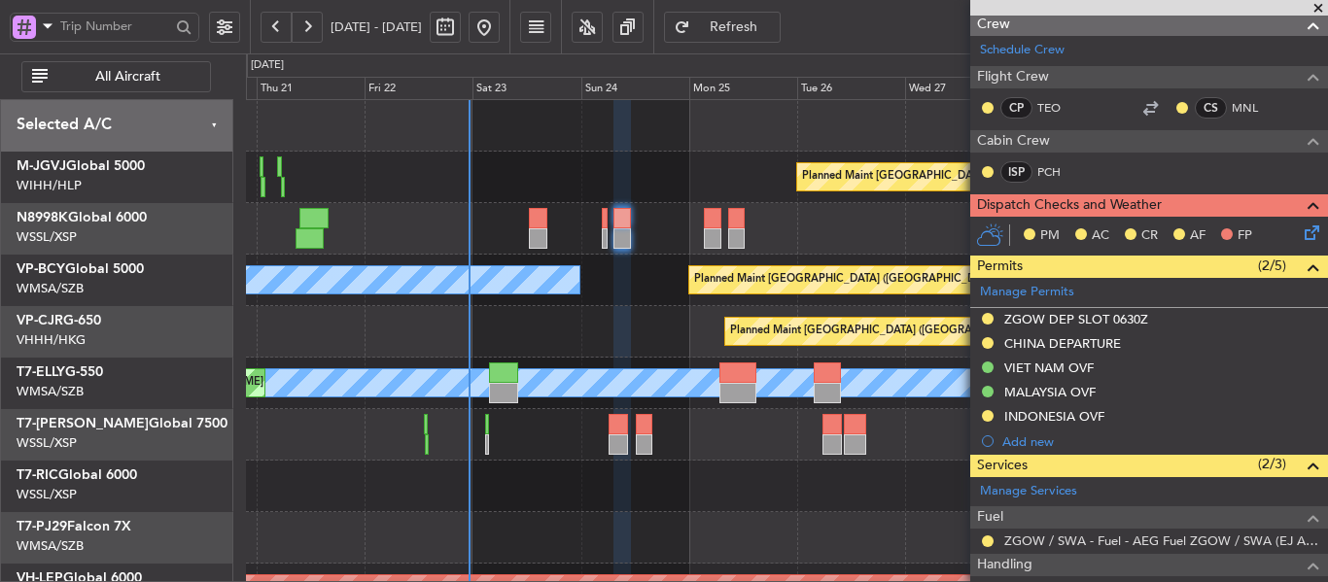
click at [1315, 6] on span at bounding box center [1317, 8] width 19 height 17
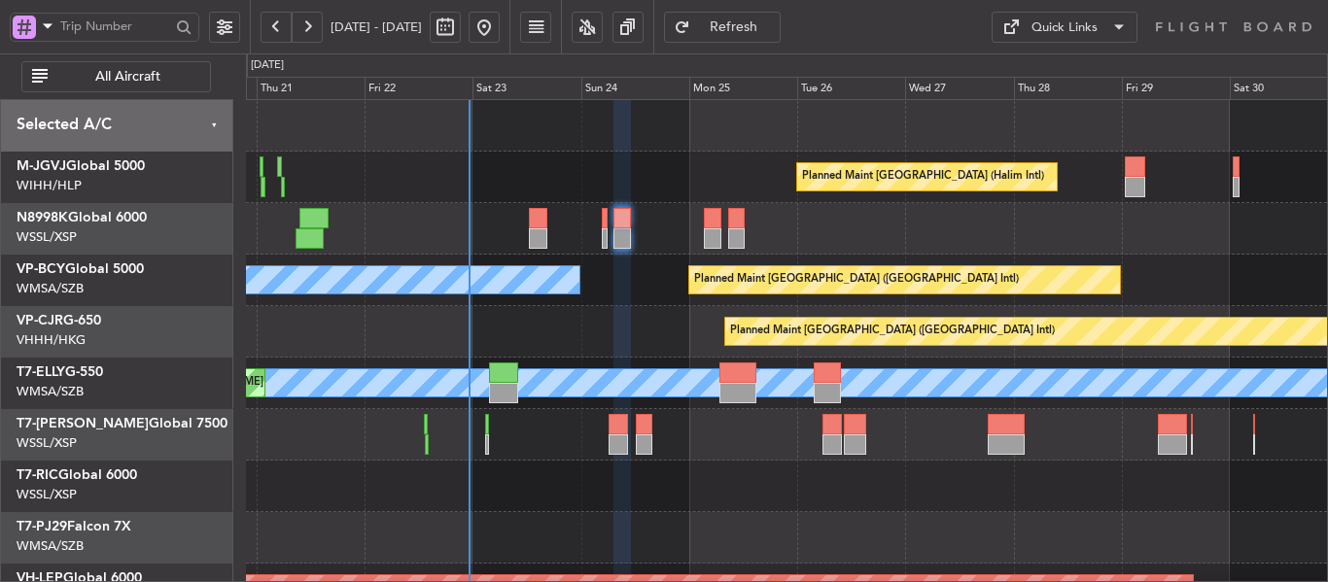
type input "0"
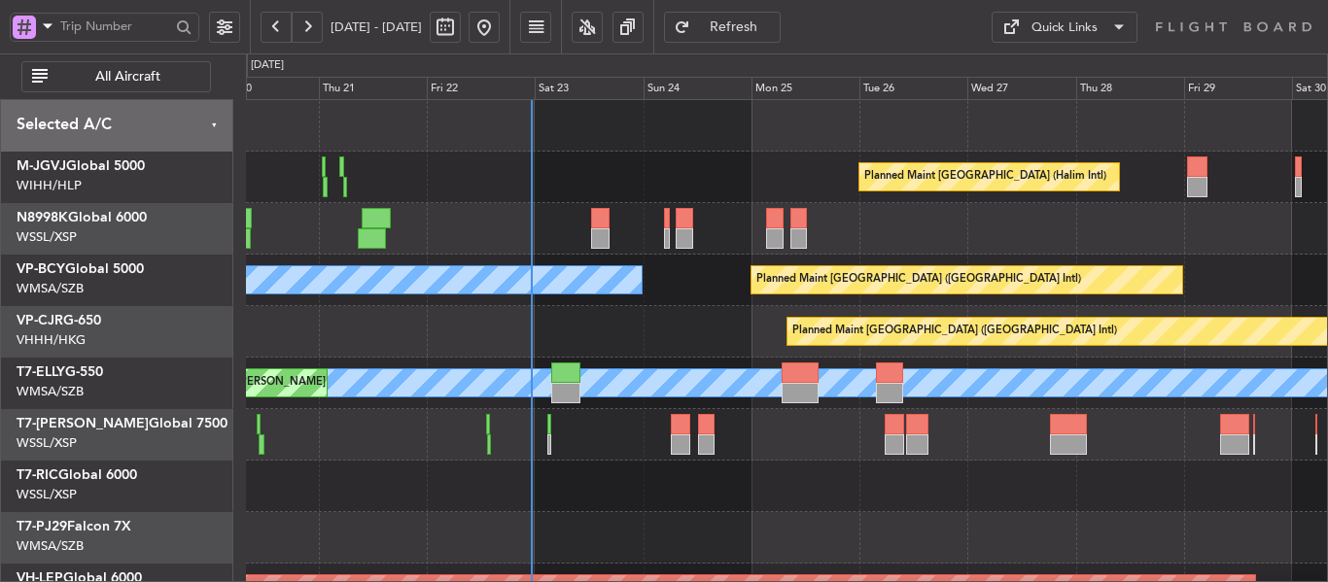
click at [744, 364] on div "Planned Maint [GEOGRAPHIC_DATA] (Halim Intl) Planned Maint [GEOGRAPHIC_DATA] (V…" at bounding box center [786, 435] width 1081 height 670
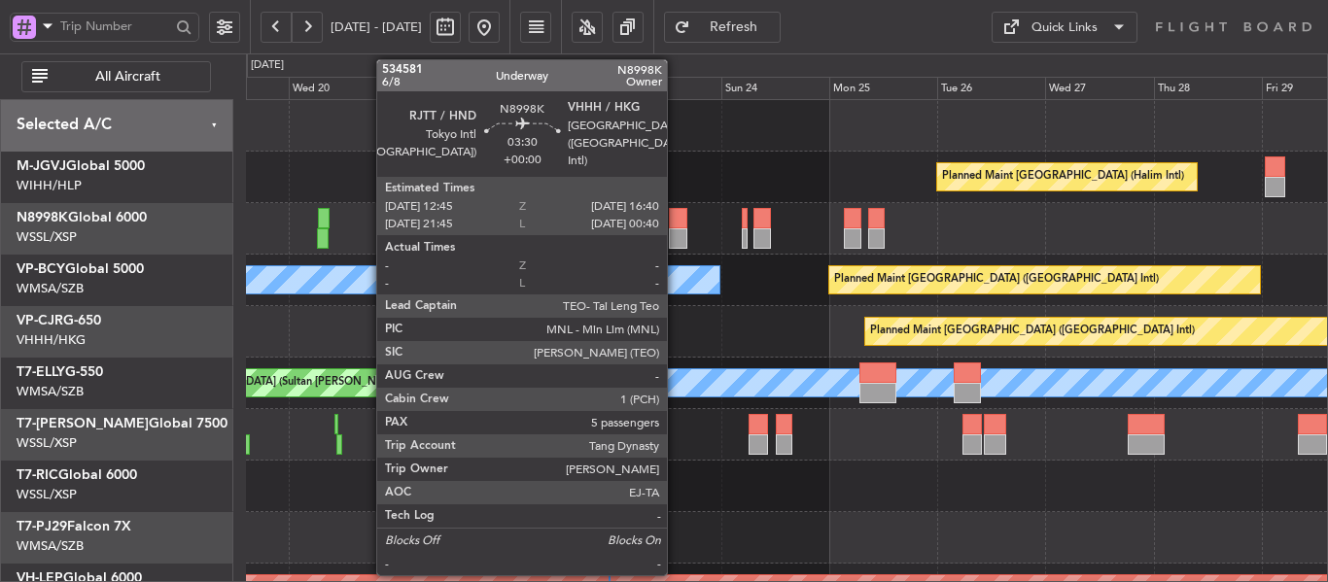
click at [676, 229] on div at bounding box center [678, 238] width 18 height 20
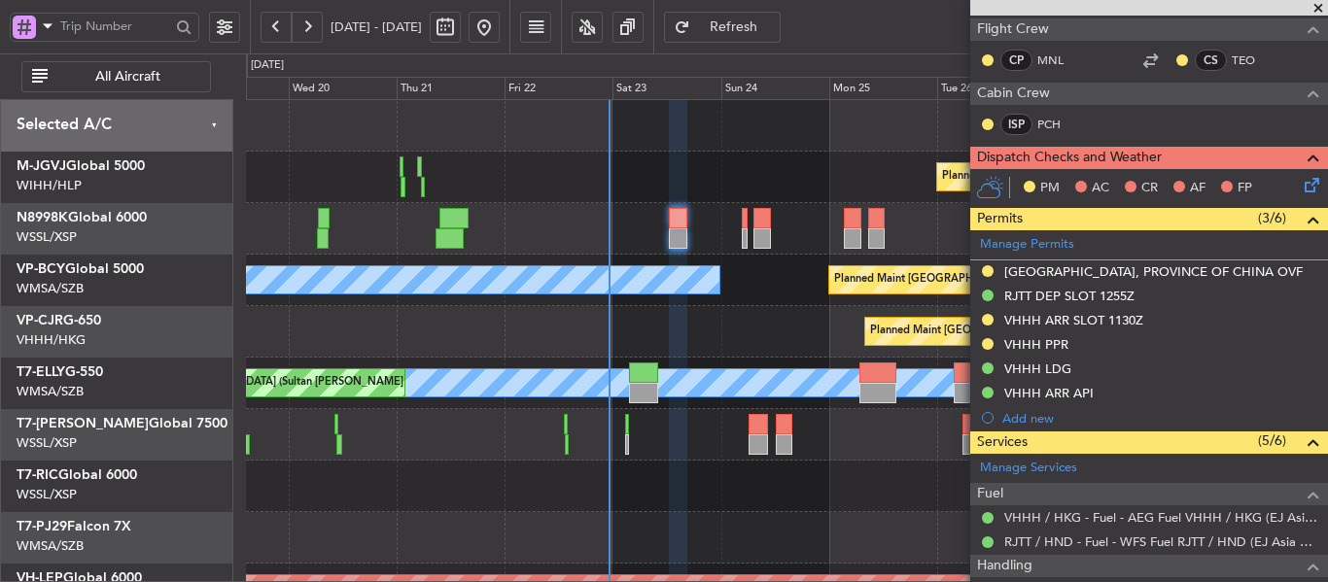
scroll to position [389, 0]
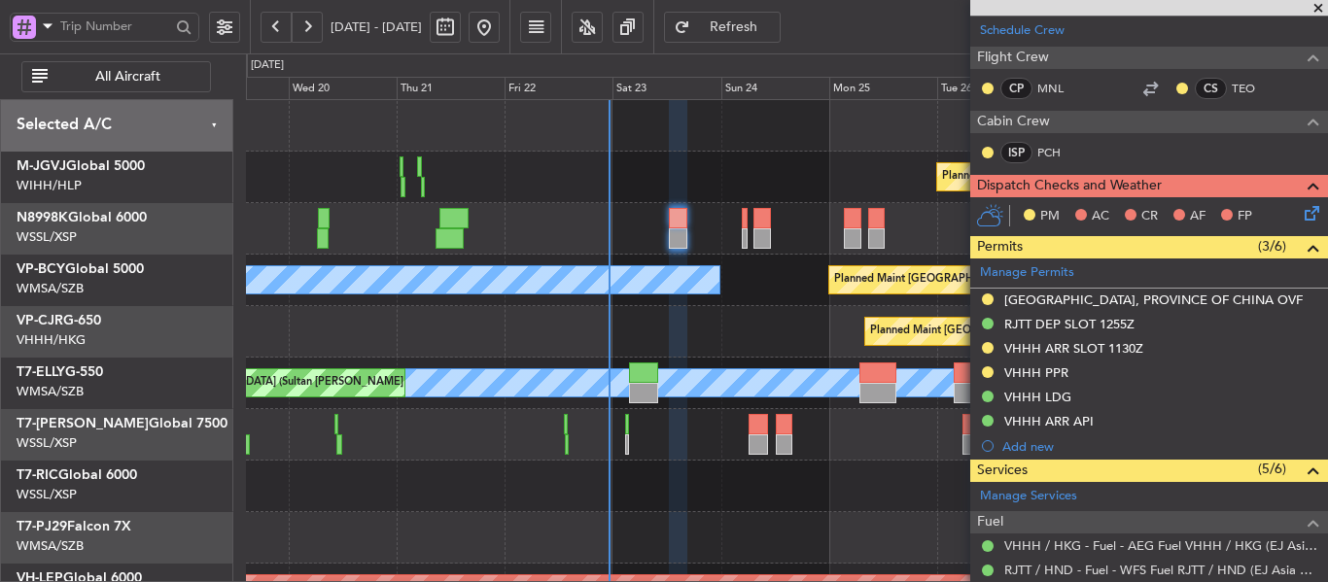
click at [1314, 2] on span at bounding box center [1317, 8] width 19 height 17
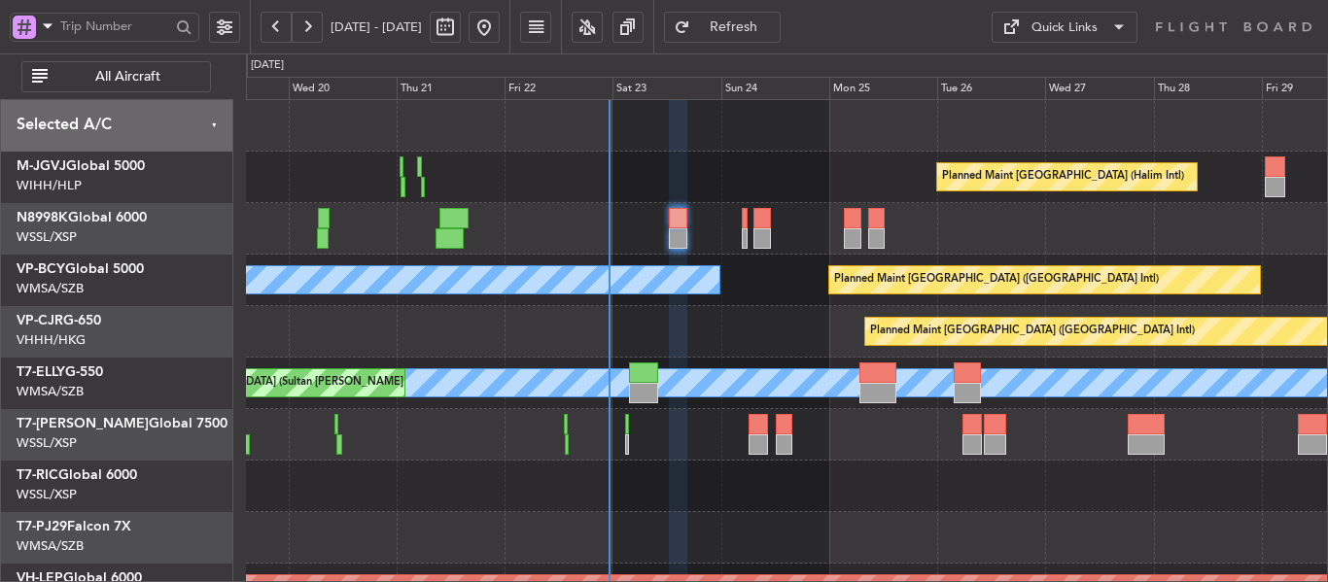
type input "0"
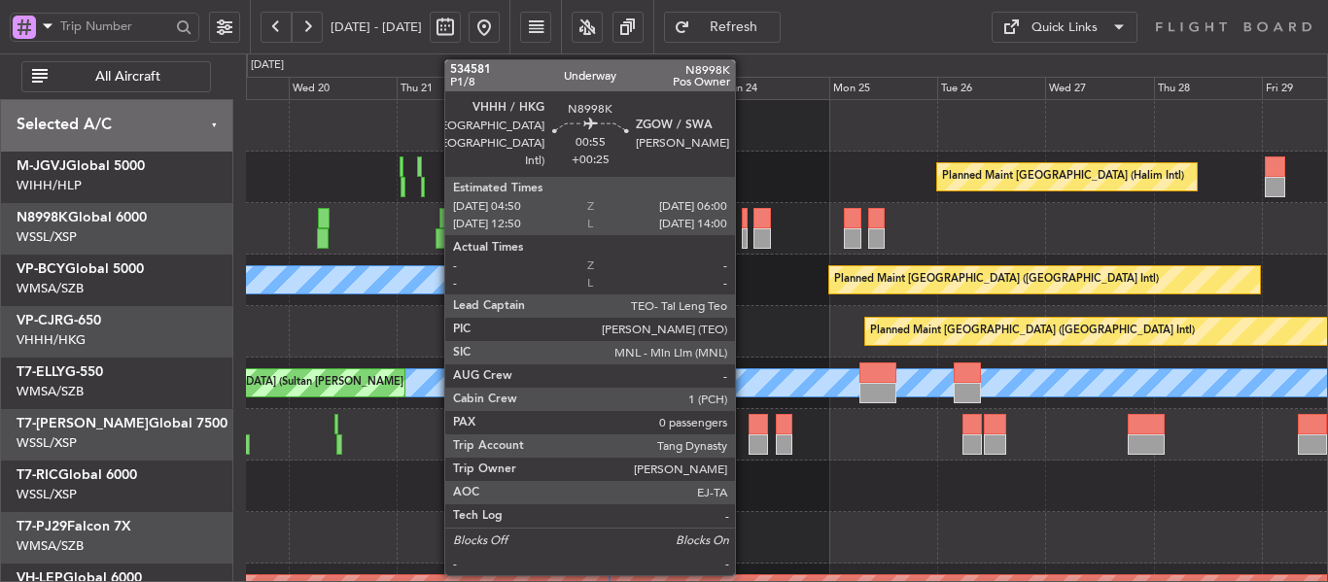
click at [744, 232] on div at bounding box center [745, 238] width 6 height 20
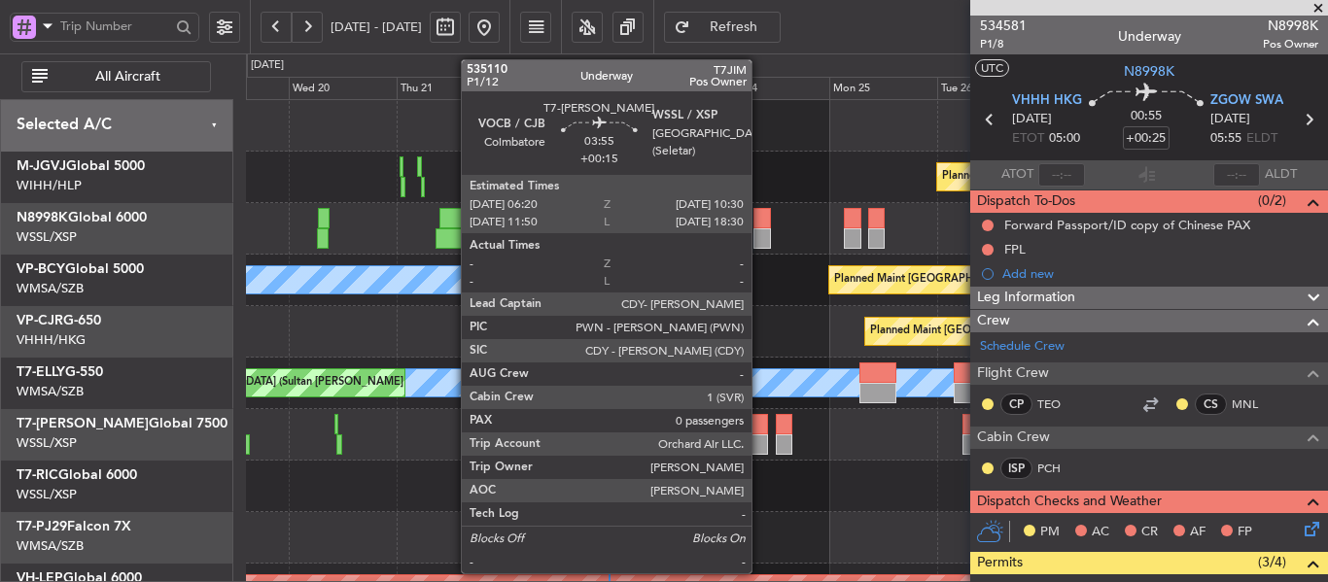
click at [760, 424] on div at bounding box center [757, 424] width 19 height 20
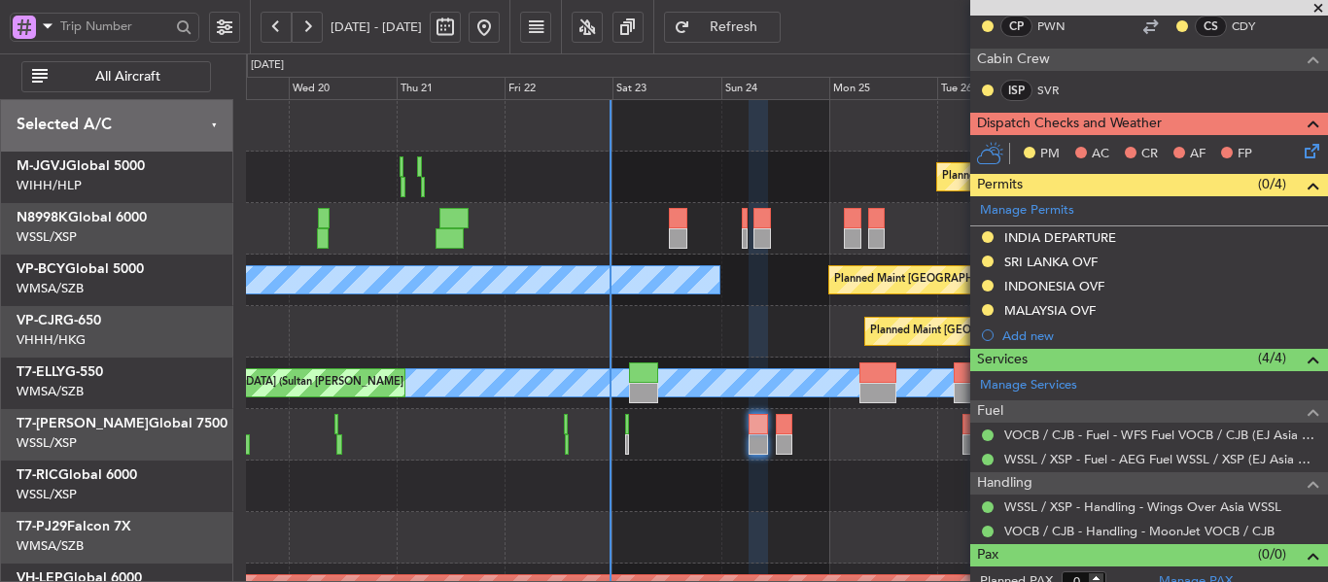
scroll to position [345, 0]
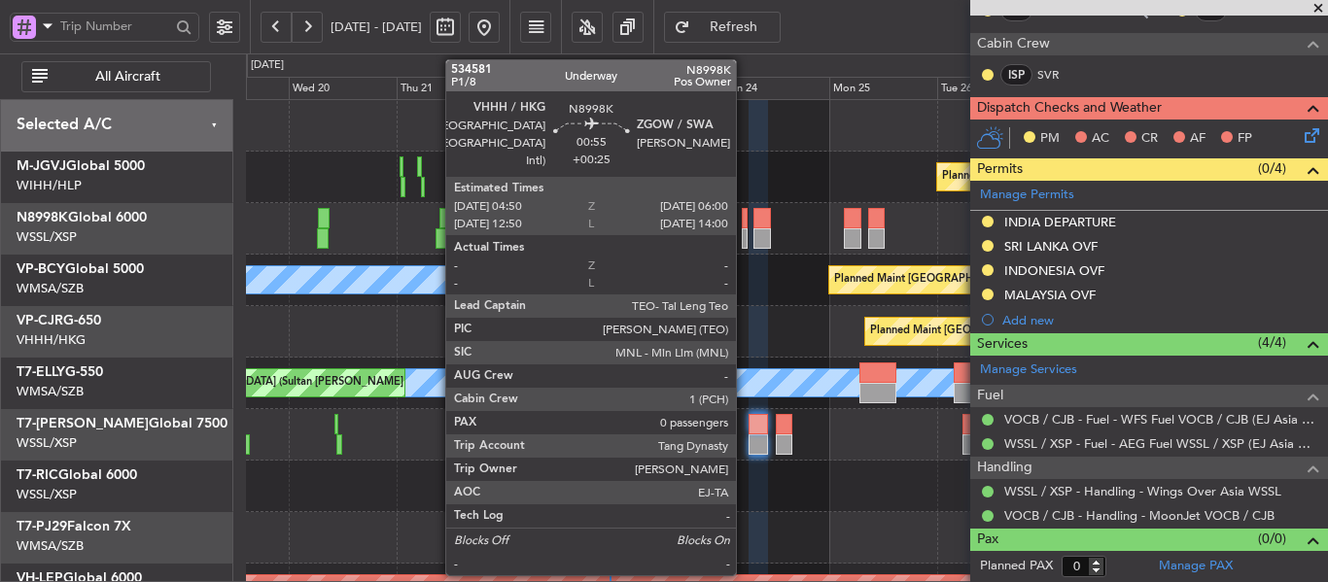
click at [745, 228] on div at bounding box center [745, 238] width 6 height 20
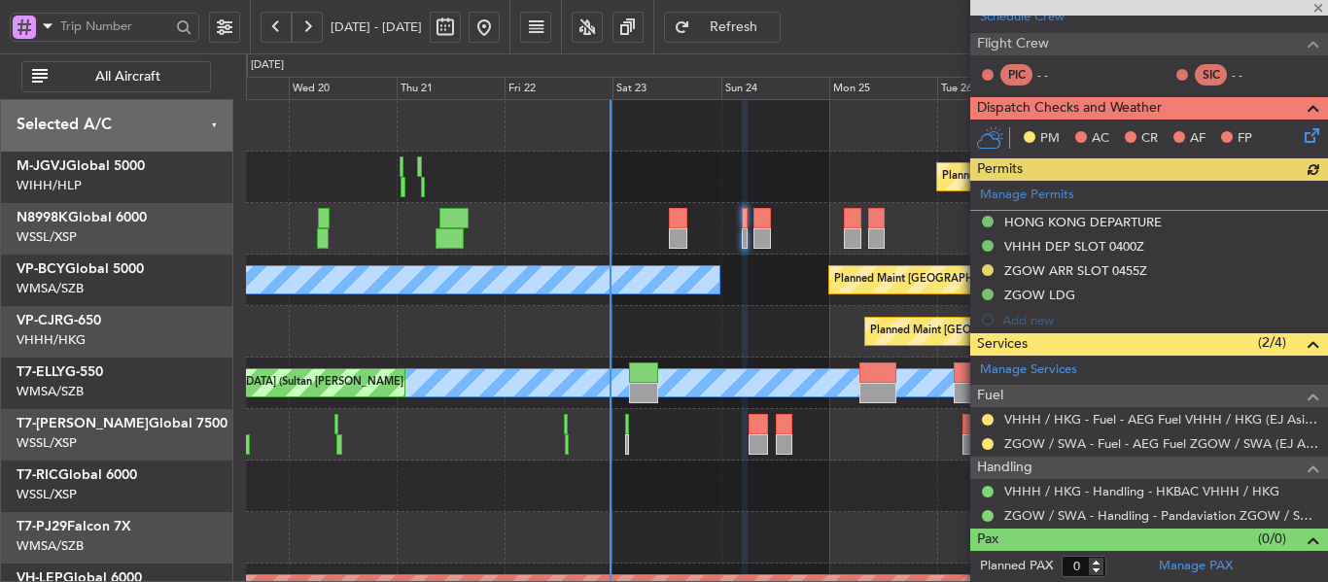
scroll to position [394, 0]
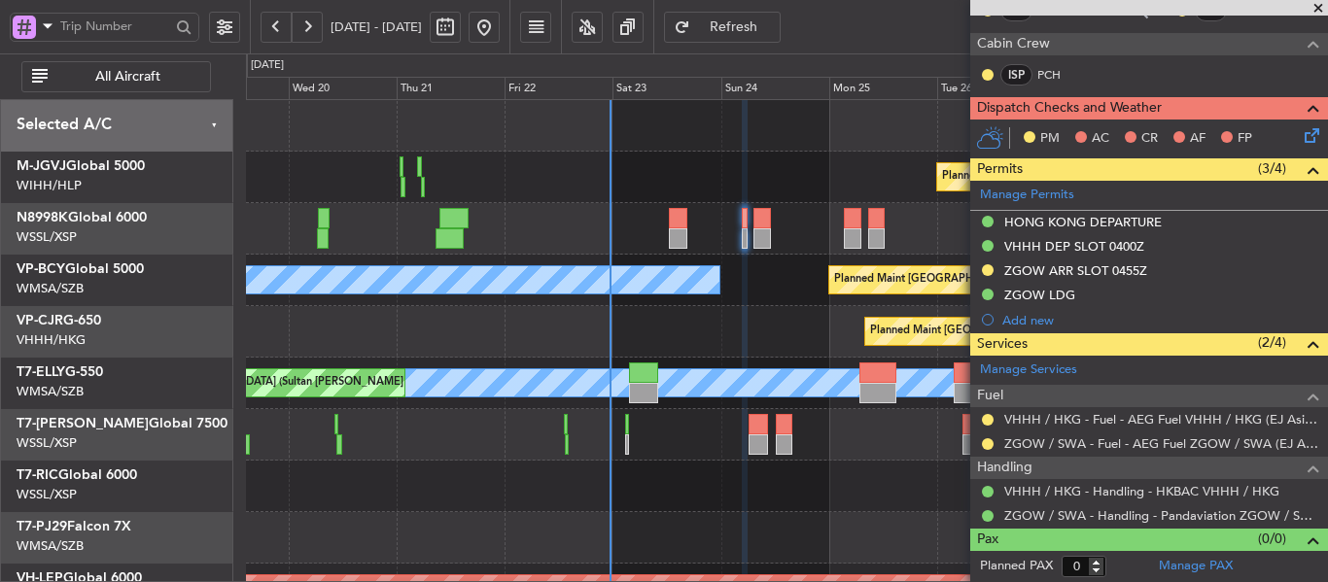
click at [750, 227] on div at bounding box center [786, 229] width 1081 height 52
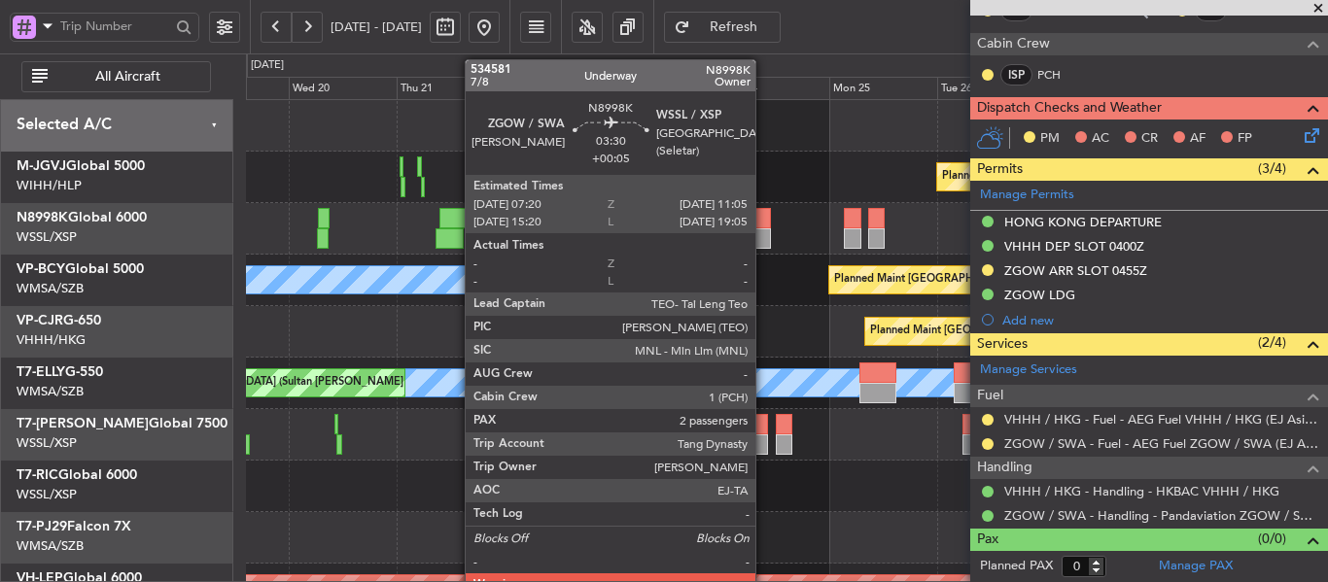
click at [764, 229] on div at bounding box center [761, 238] width 17 height 20
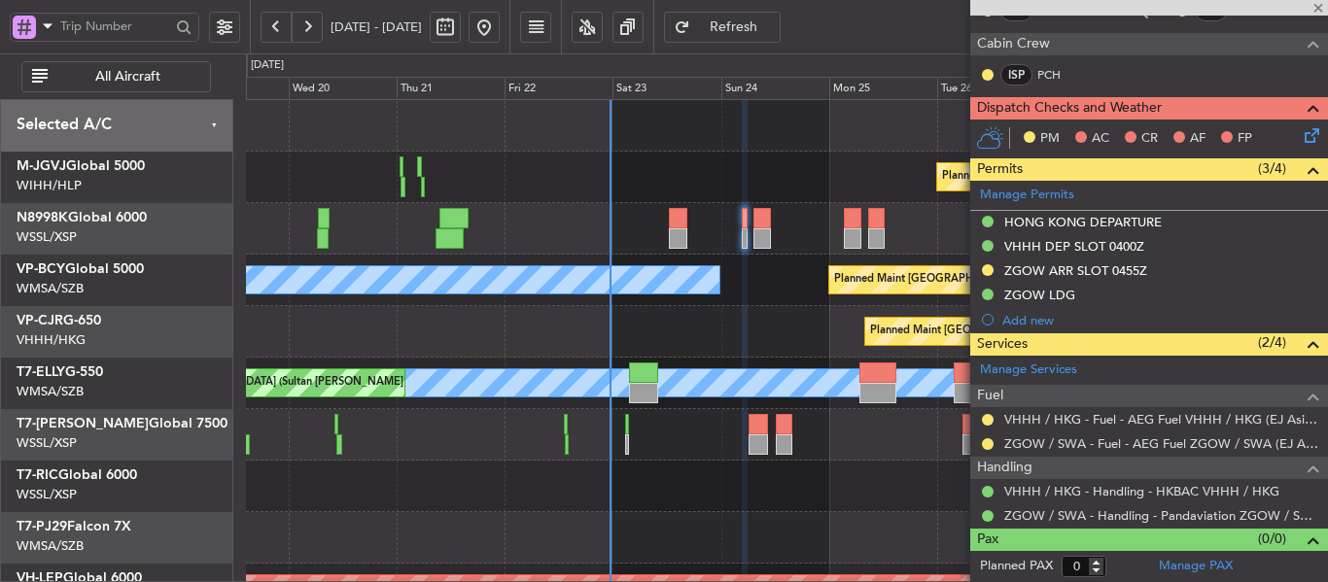
type input "+00:05"
type input "2"
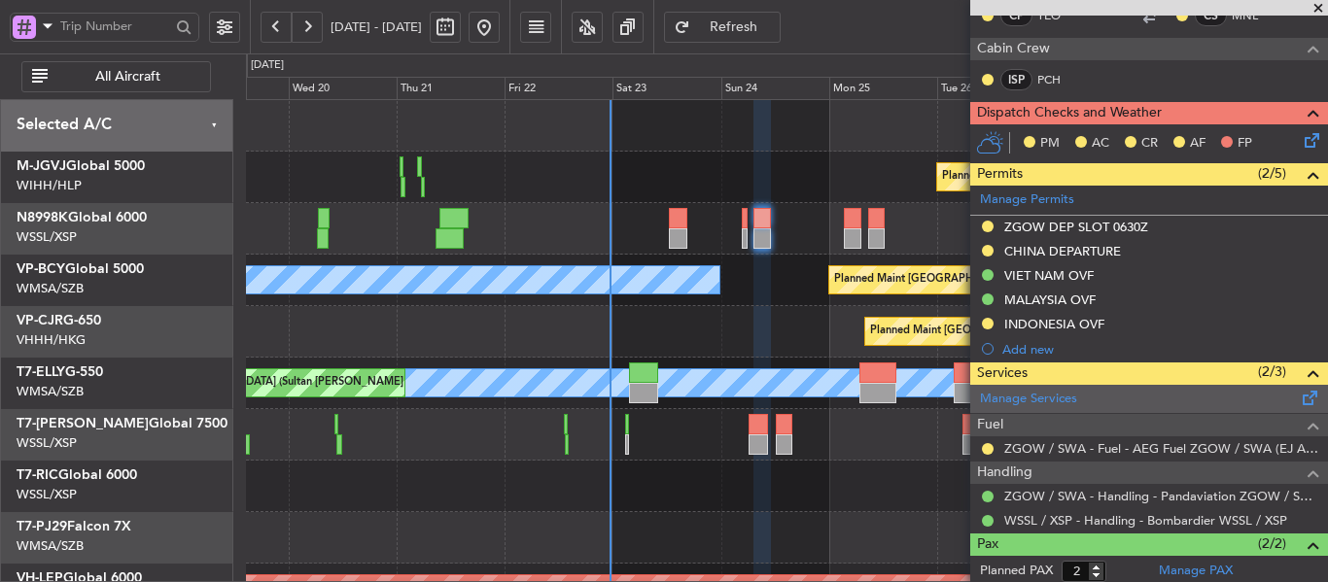
scroll to position [481, 0]
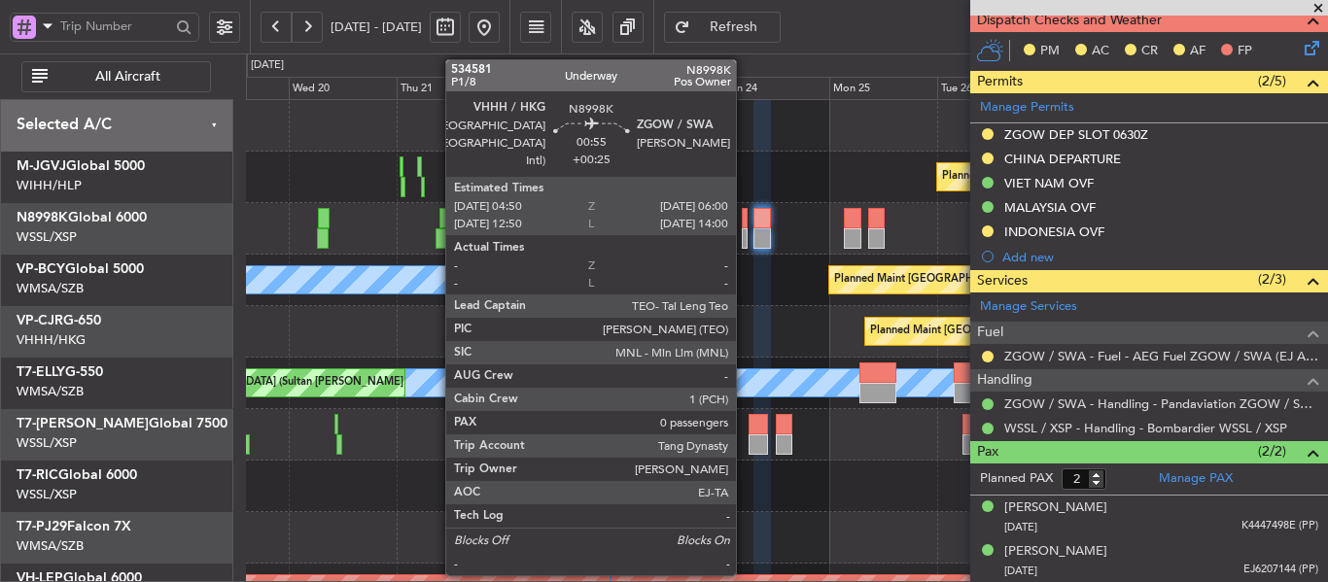
click at [745, 233] on div at bounding box center [745, 238] width 6 height 20
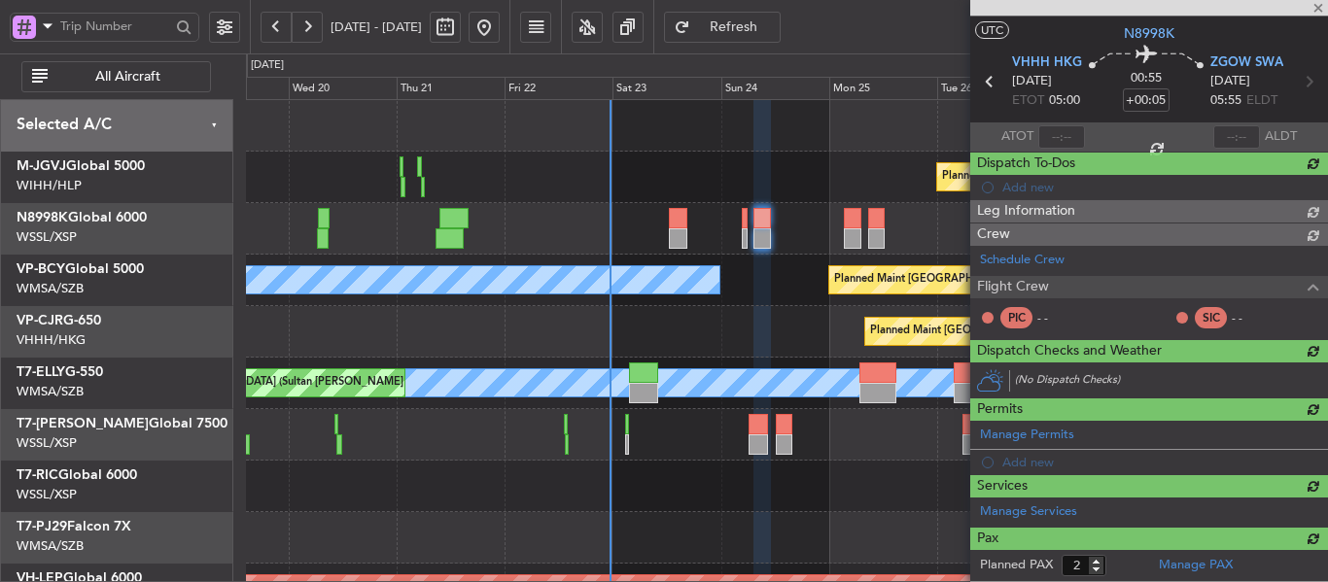
type input "+00:25"
type input "0"
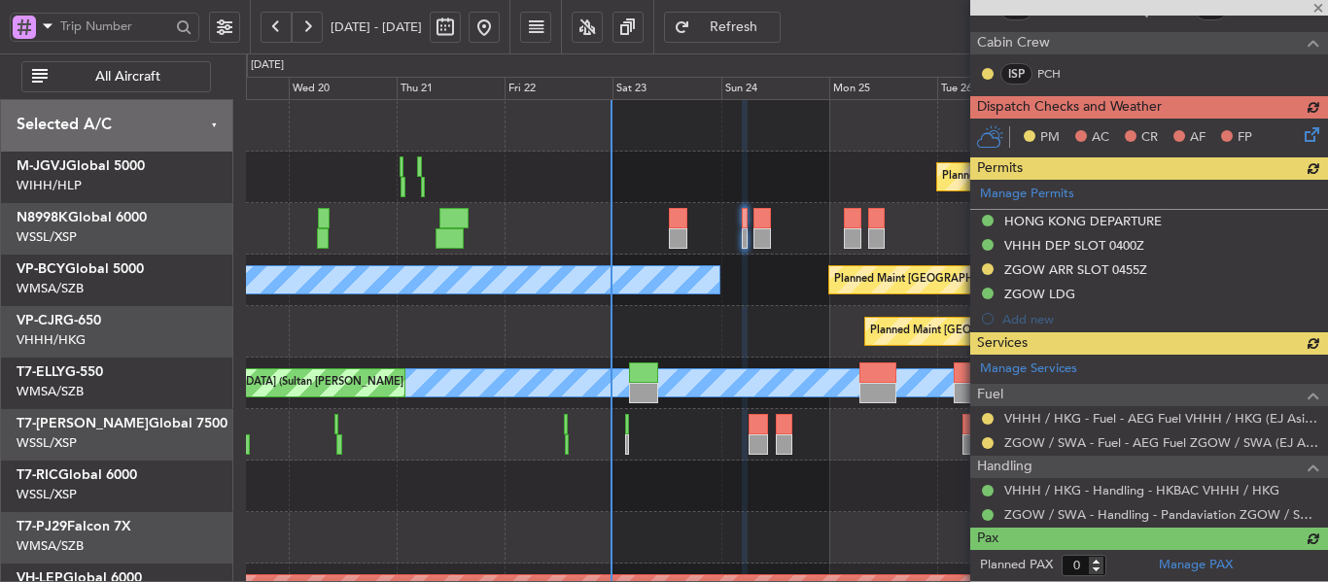
scroll to position [394, 0]
